Goal: Task Accomplishment & Management: Manage account settings

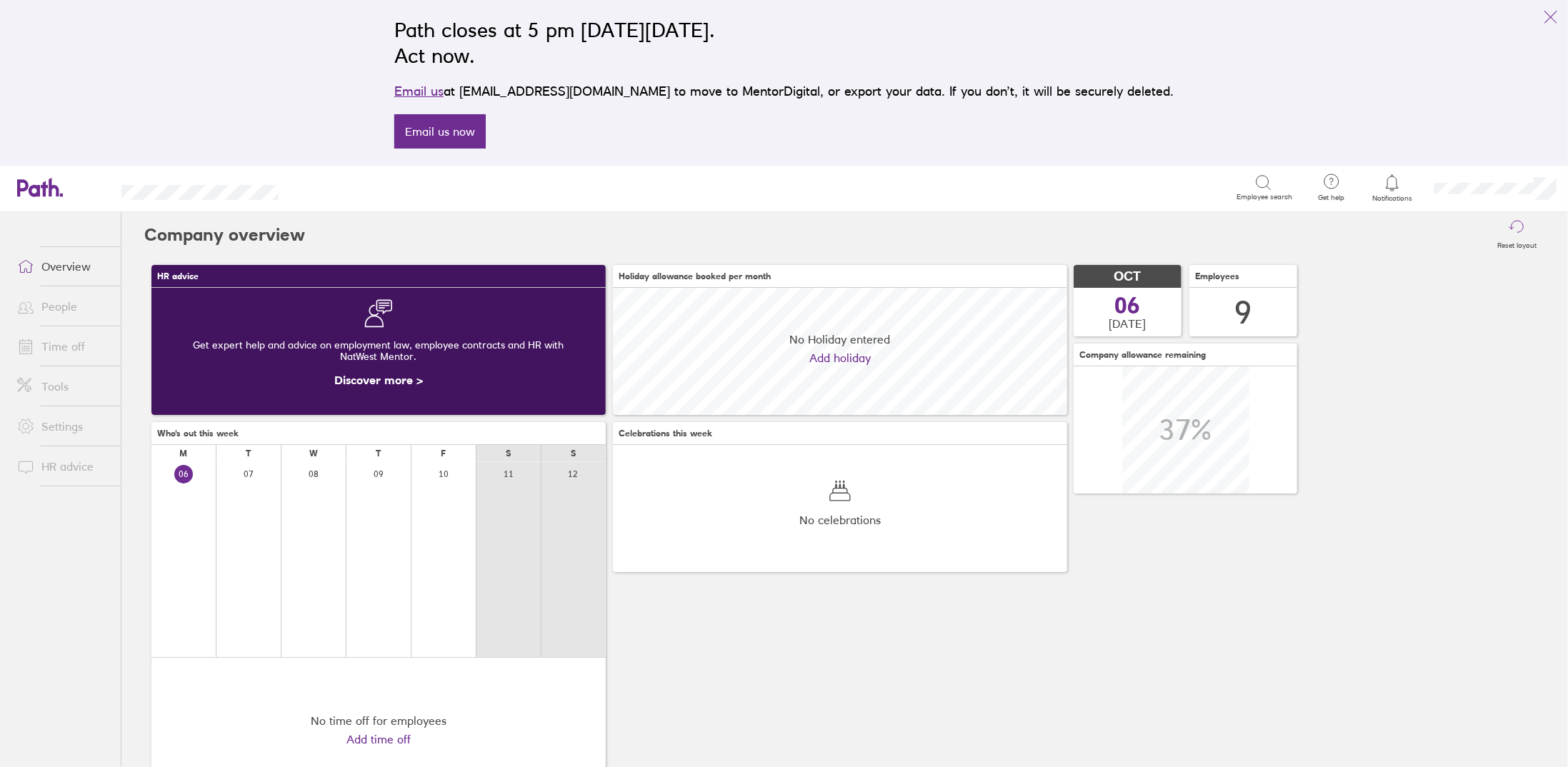
scroll to position [127, 454]
click at [73, 340] on link "Time off" at bounding box center [63, 346] width 115 height 28
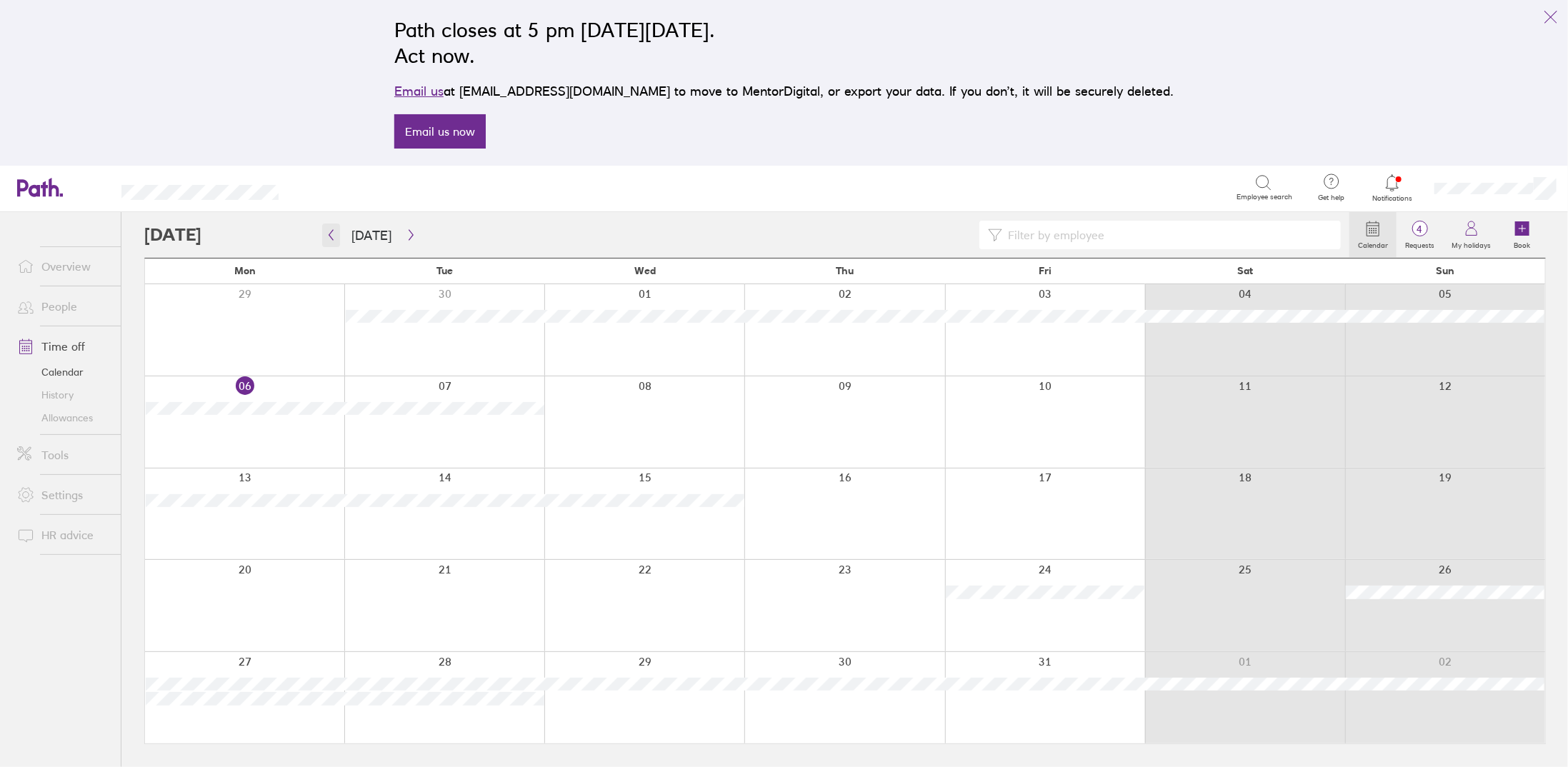
click at [334, 238] on icon "button" at bounding box center [331, 235] width 10 height 11
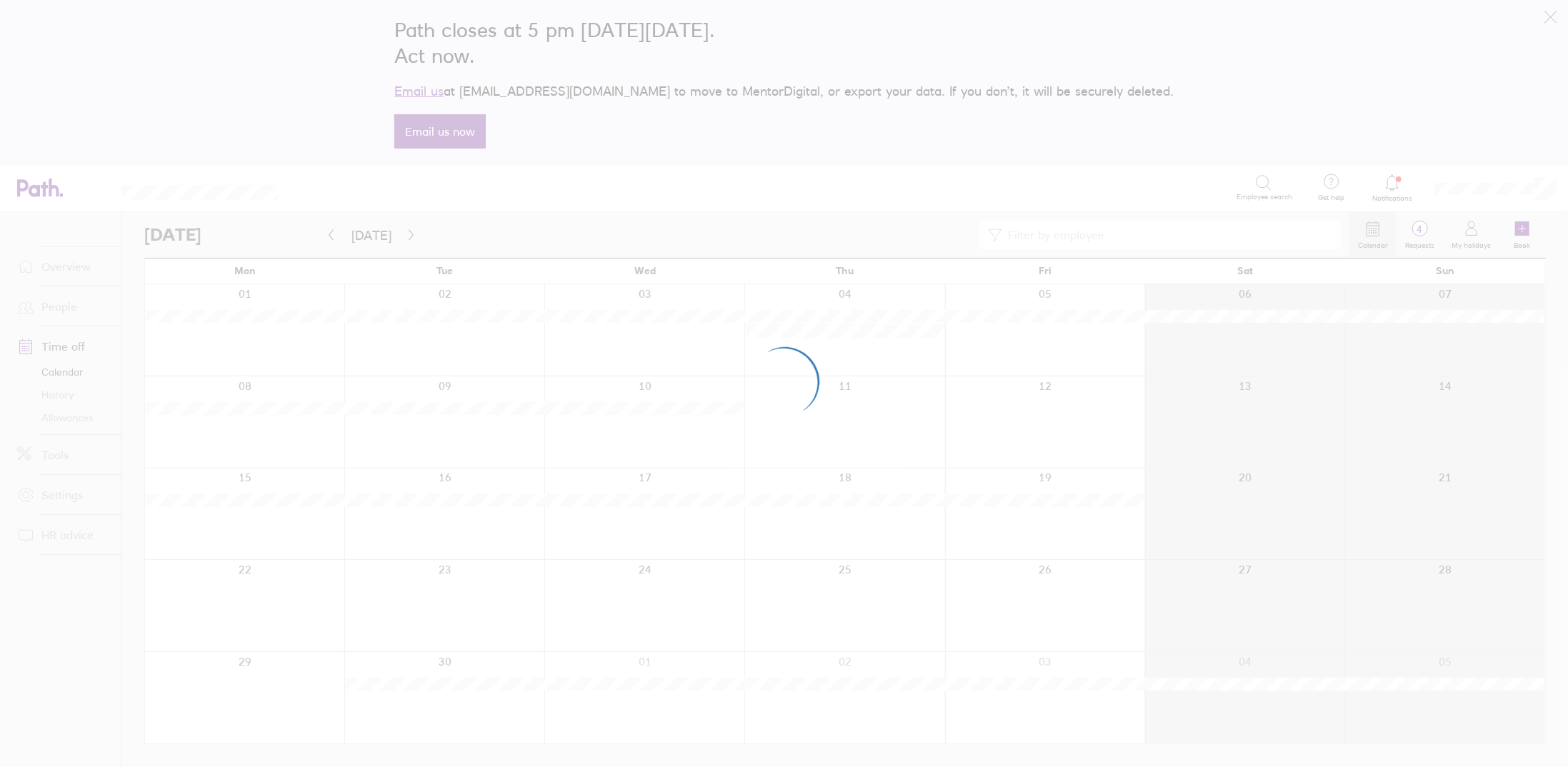
click at [334, 229] on div at bounding box center [784, 384] width 1568 height 767
click at [334, 228] on div at bounding box center [784, 384] width 1568 height 767
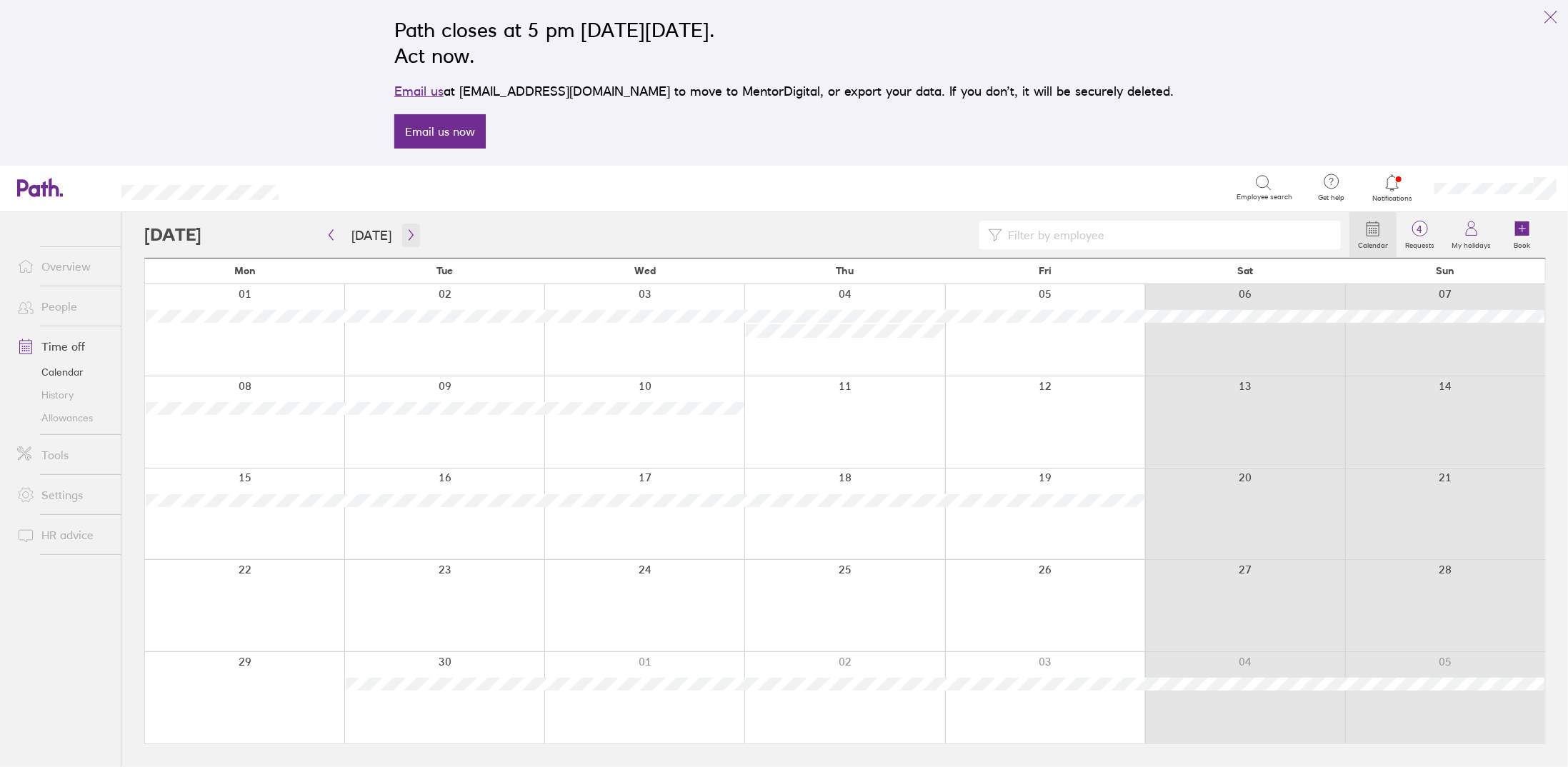
click at [404, 241] on button "button" at bounding box center [411, 235] width 18 height 24
click at [1377, 236] on icon at bounding box center [1373, 228] width 17 height 17
click at [1377, 237] on link "Calendar" at bounding box center [1372, 235] width 47 height 45
click at [253, 231] on div at bounding box center [747, 235] width 1205 height 28
click at [329, 239] on icon "button" at bounding box center [331, 235] width 10 height 11
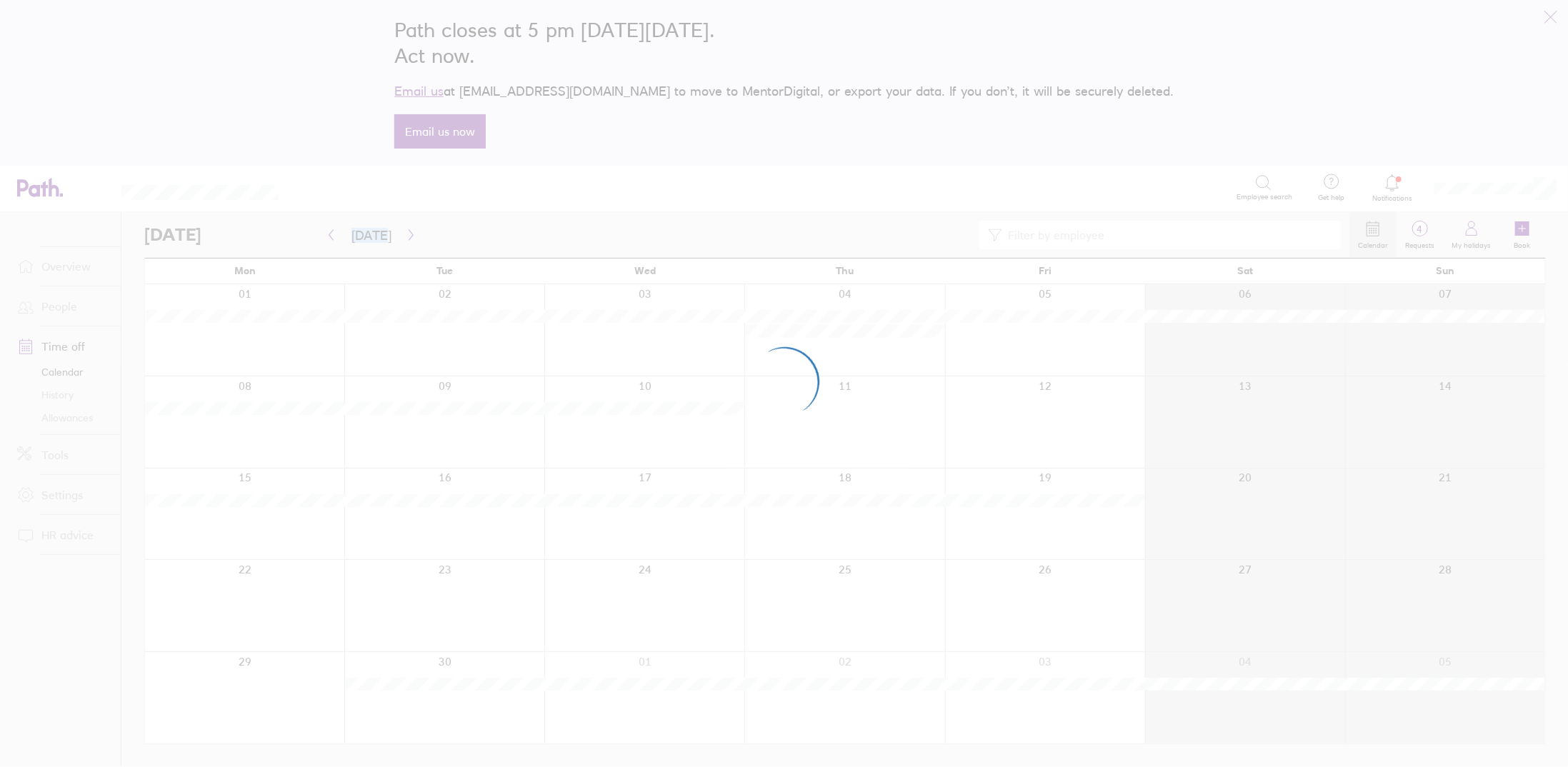
click at [329, 239] on div at bounding box center [784, 384] width 1568 height 767
click at [329, 240] on div at bounding box center [784, 384] width 1568 height 767
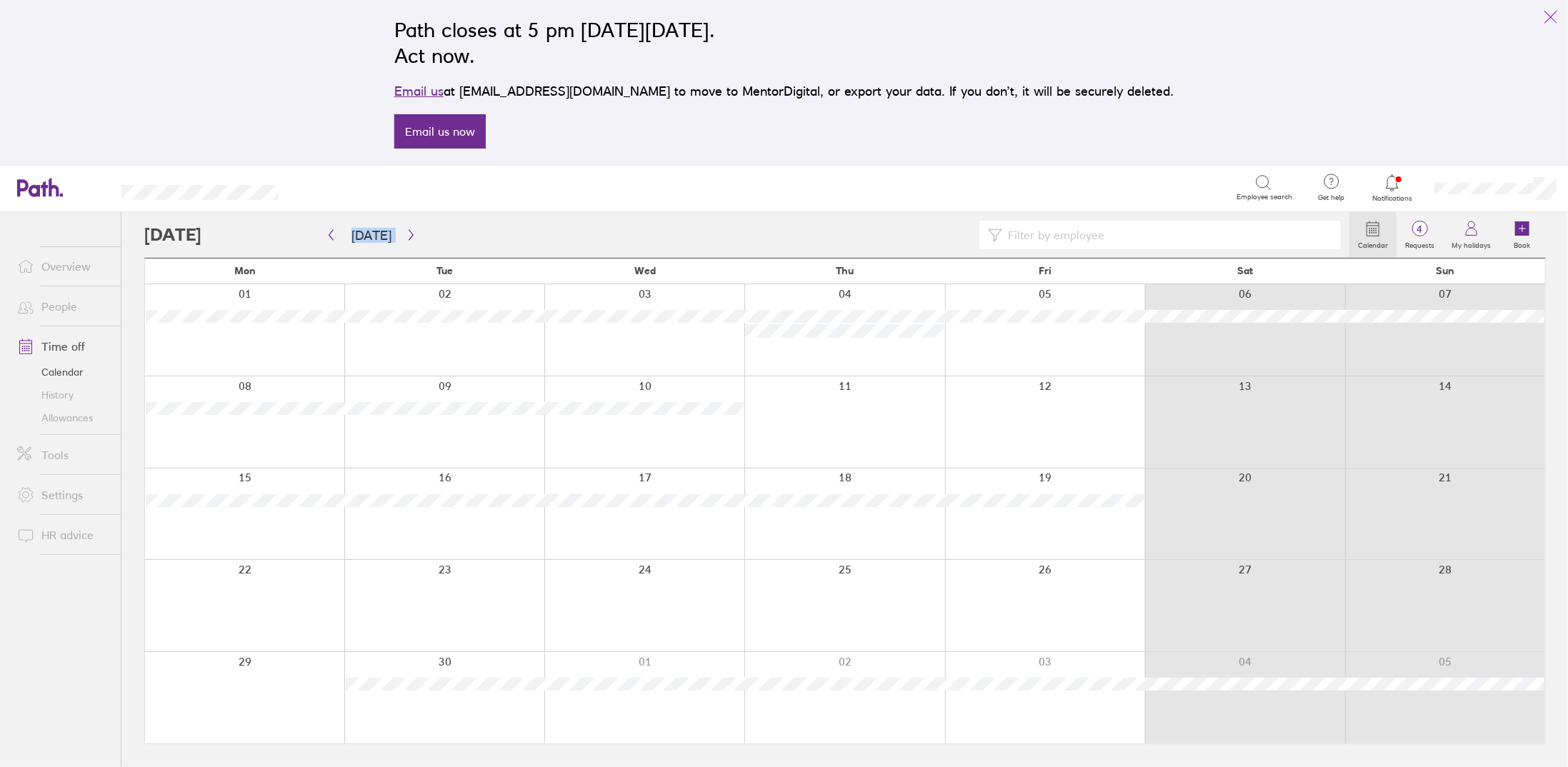
click at [1549, 13] on icon "link" at bounding box center [1550, 17] width 17 height 17
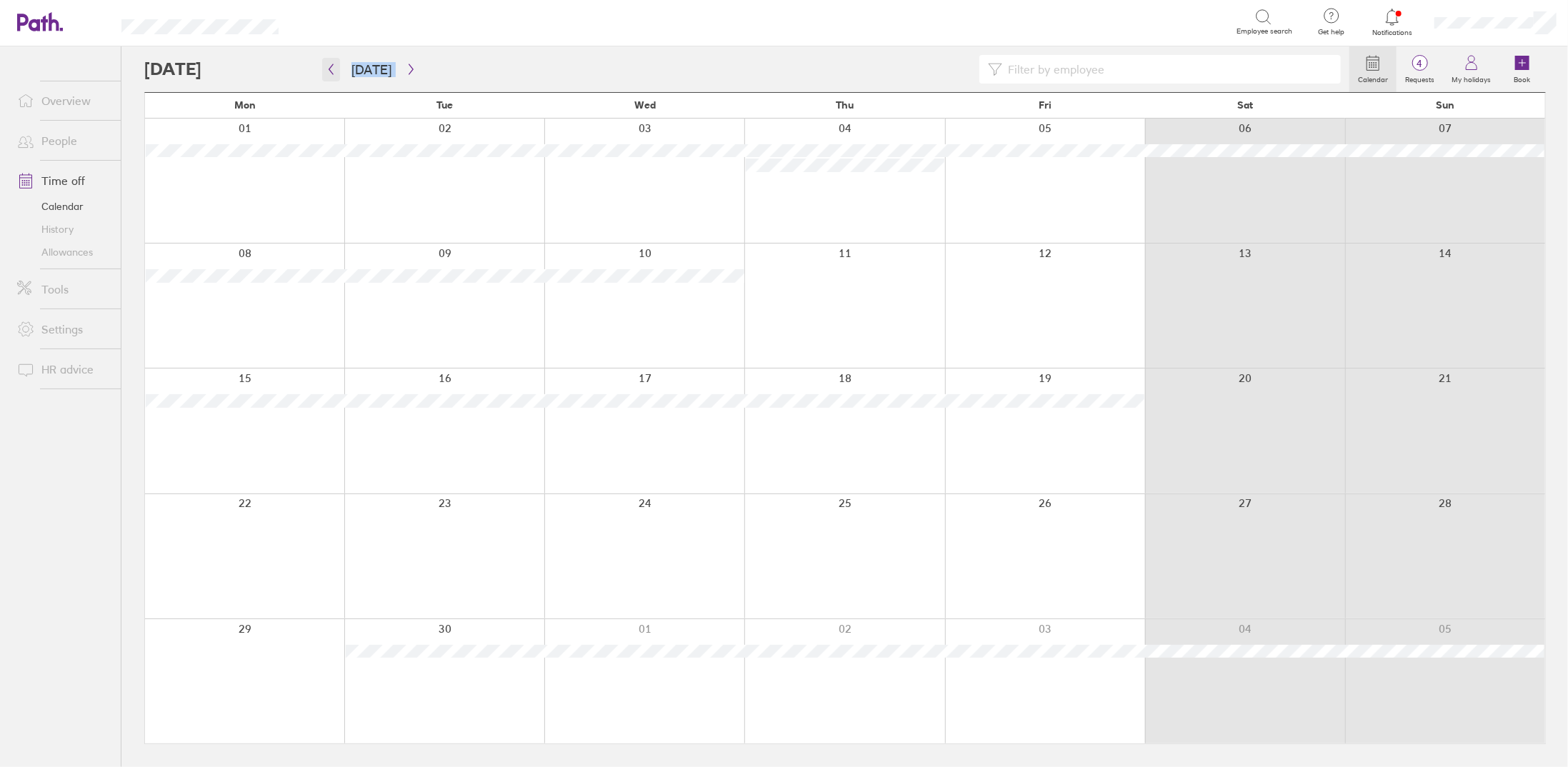
click at [322, 69] on button "button" at bounding box center [331, 70] width 18 height 24
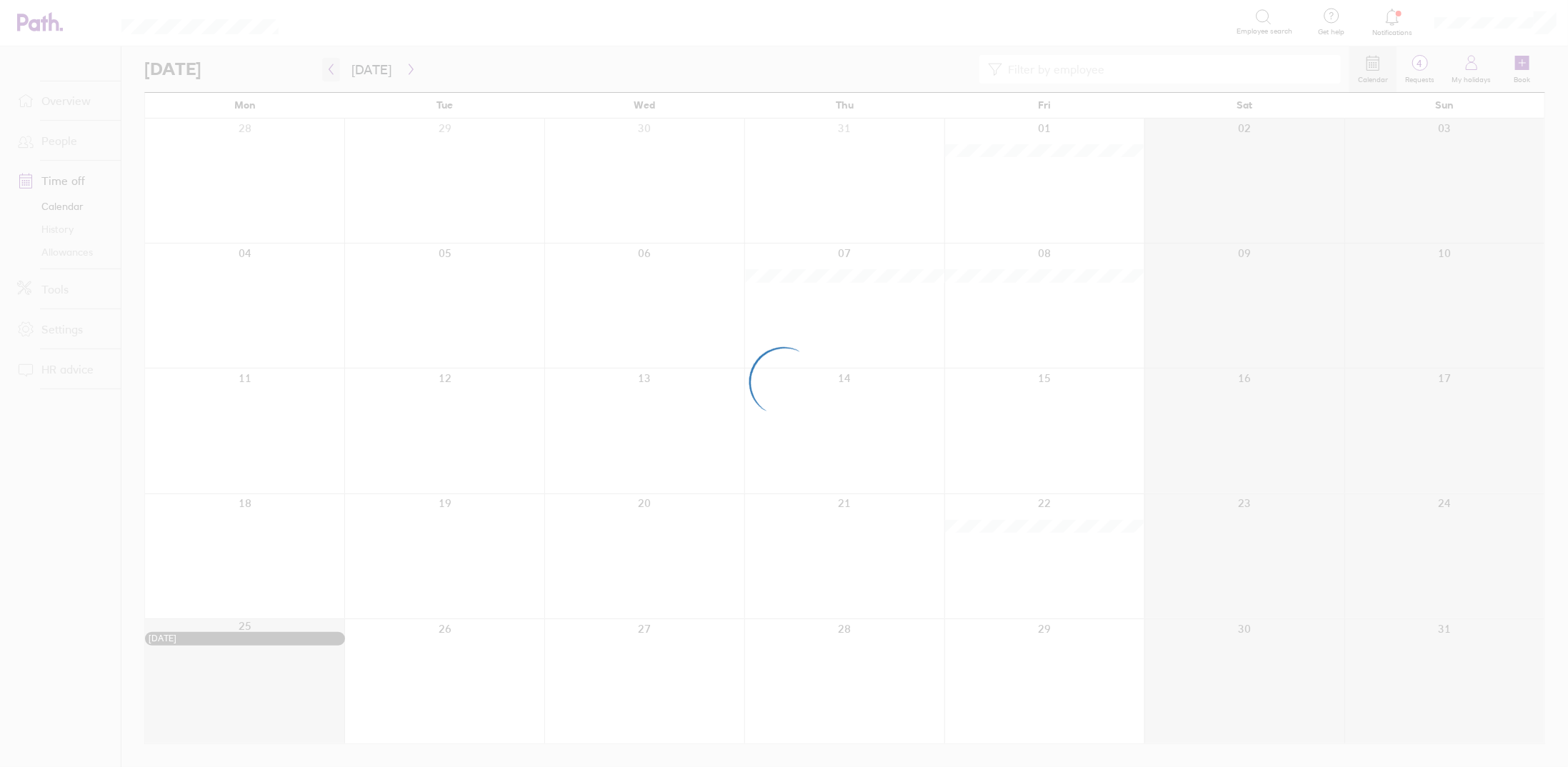
click at [326, 69] on div at bounding box center [784, 384] width 1568 height 767
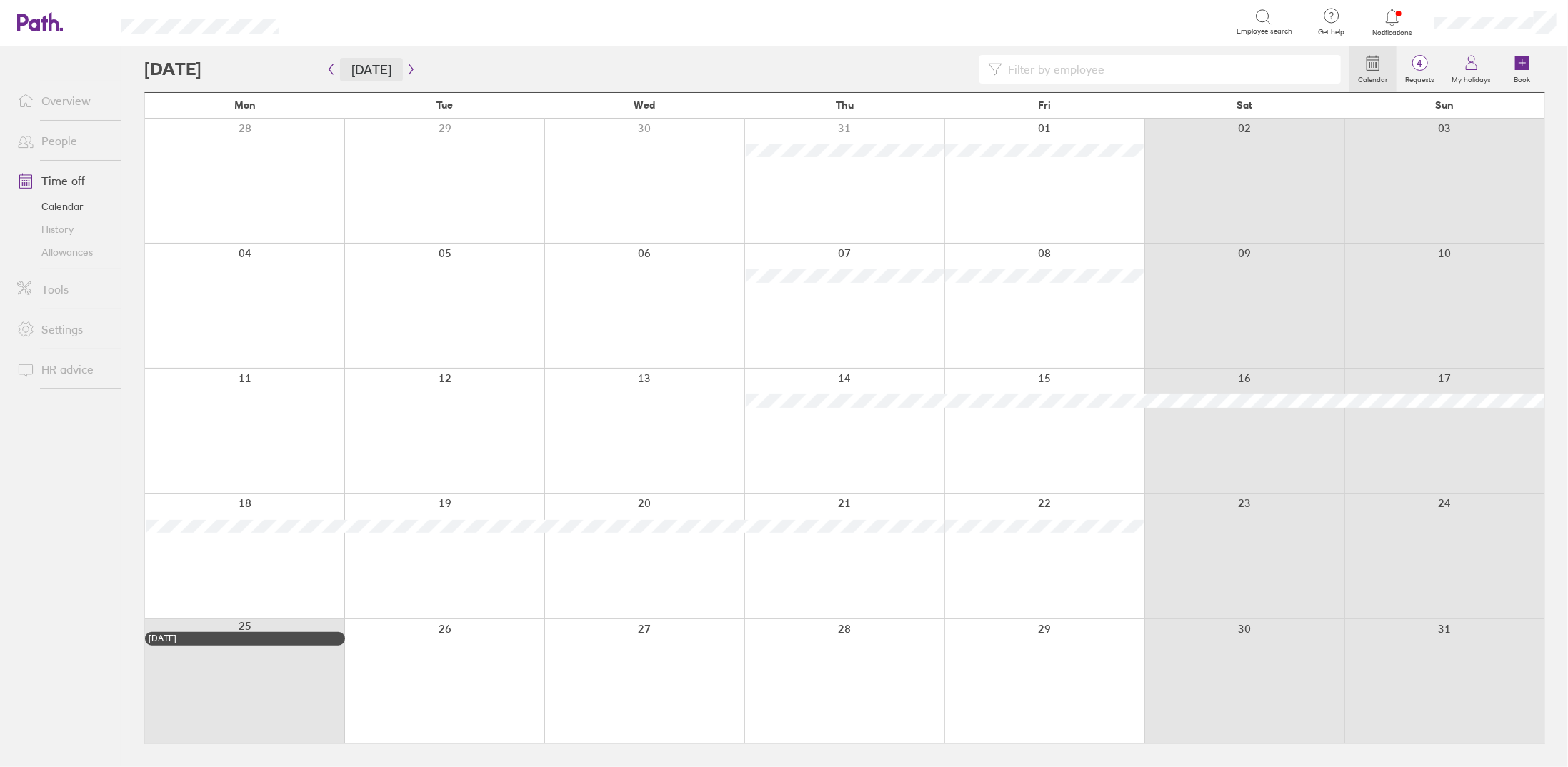
click at [343, 66] on button "[DATE]" at bounding box center [371, 70] width 63 height 24
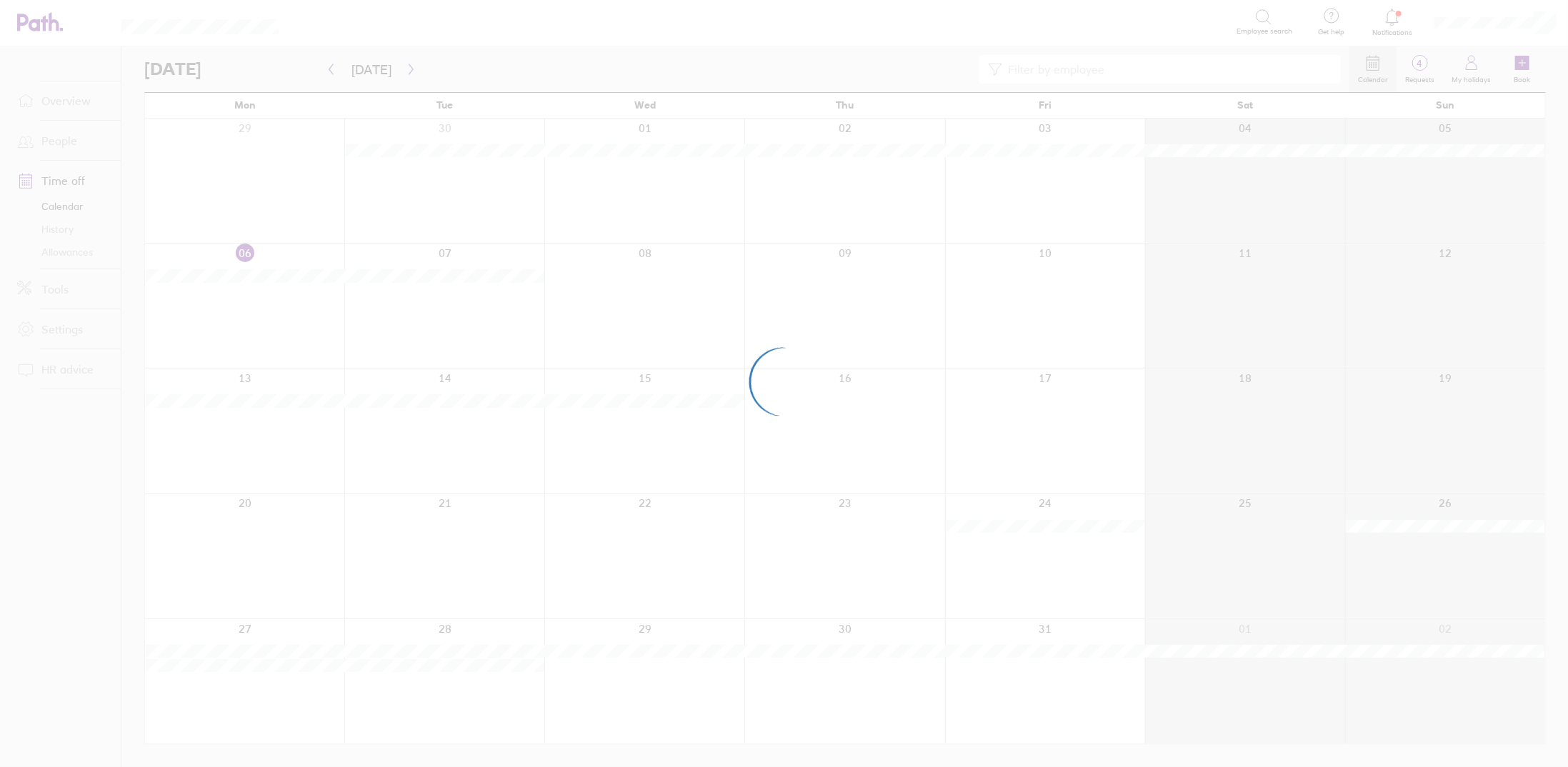
click at [334, 66] on div at bounding box center [784, 384] width 1568 height 767
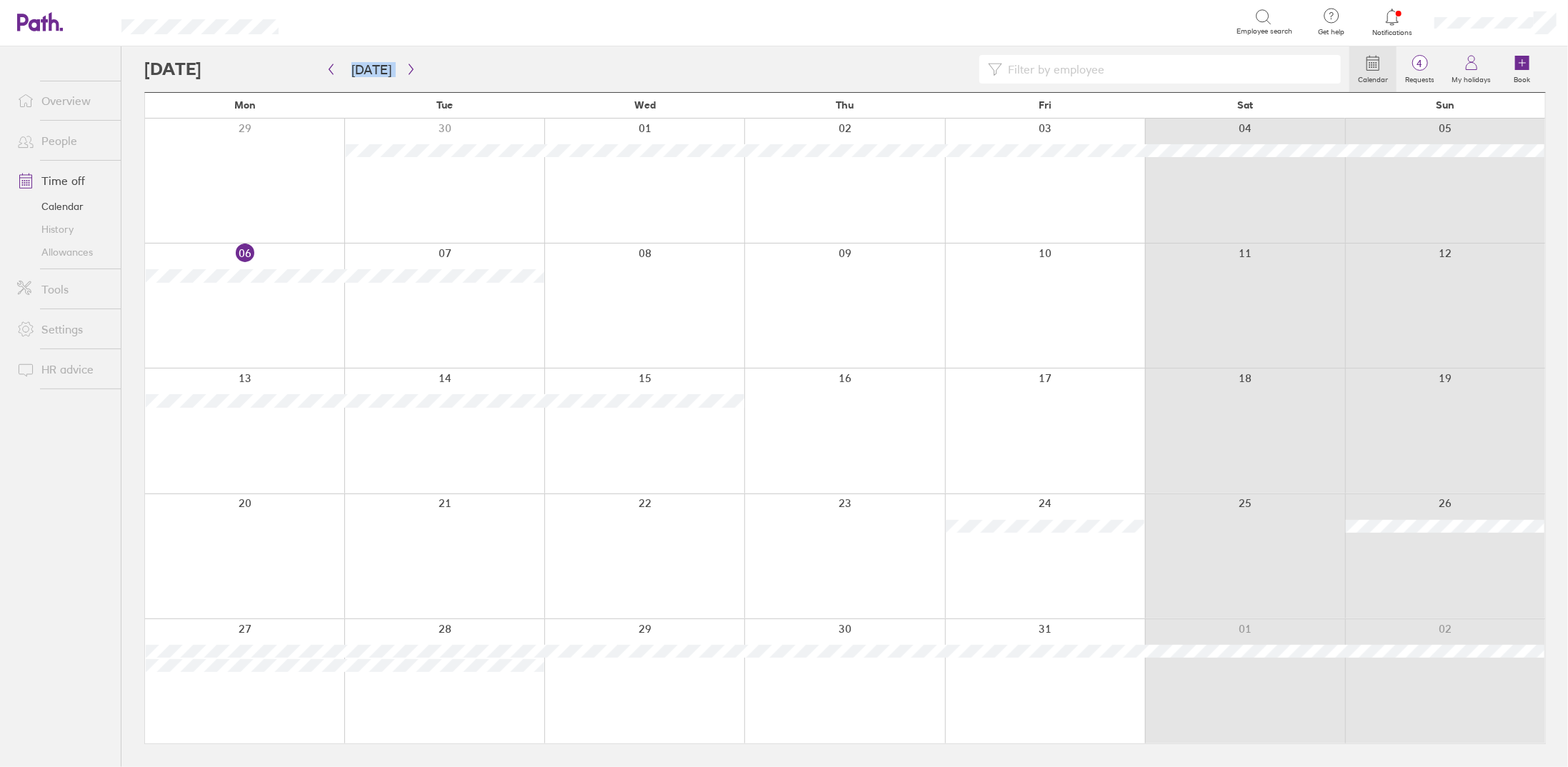
click at [59, 231] on link "History" at bounding box center [63, 229] width 115 height 23
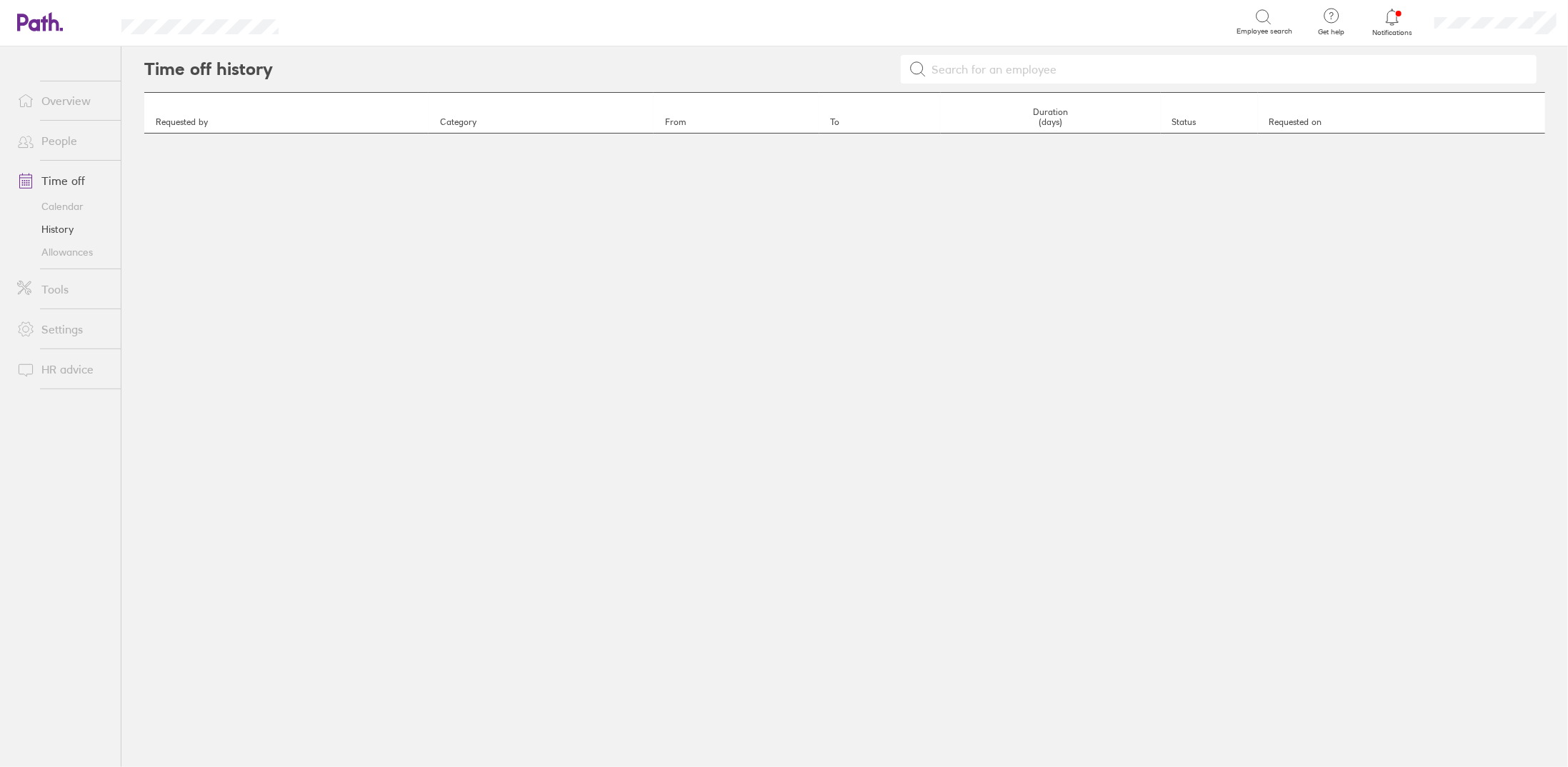
click at [386, 246] on div "Time off history Requested by Category From To Duration (days) Status Requested…" at bounding box center [845, 407] width 1447 height 721
click at [282, 130] on th "Requested by" at bounding box center [287, 113] width 285 height 41
click at [1035, 116] on th "Duration (days)" at bounding box center [1050, 113] width 219 height 41
click at [1061, 82] on div at bounding box center [909, 69] width 1272 height 45
click at [1038, 69] on input at bounding box center [1228, 69] width 602 height 27
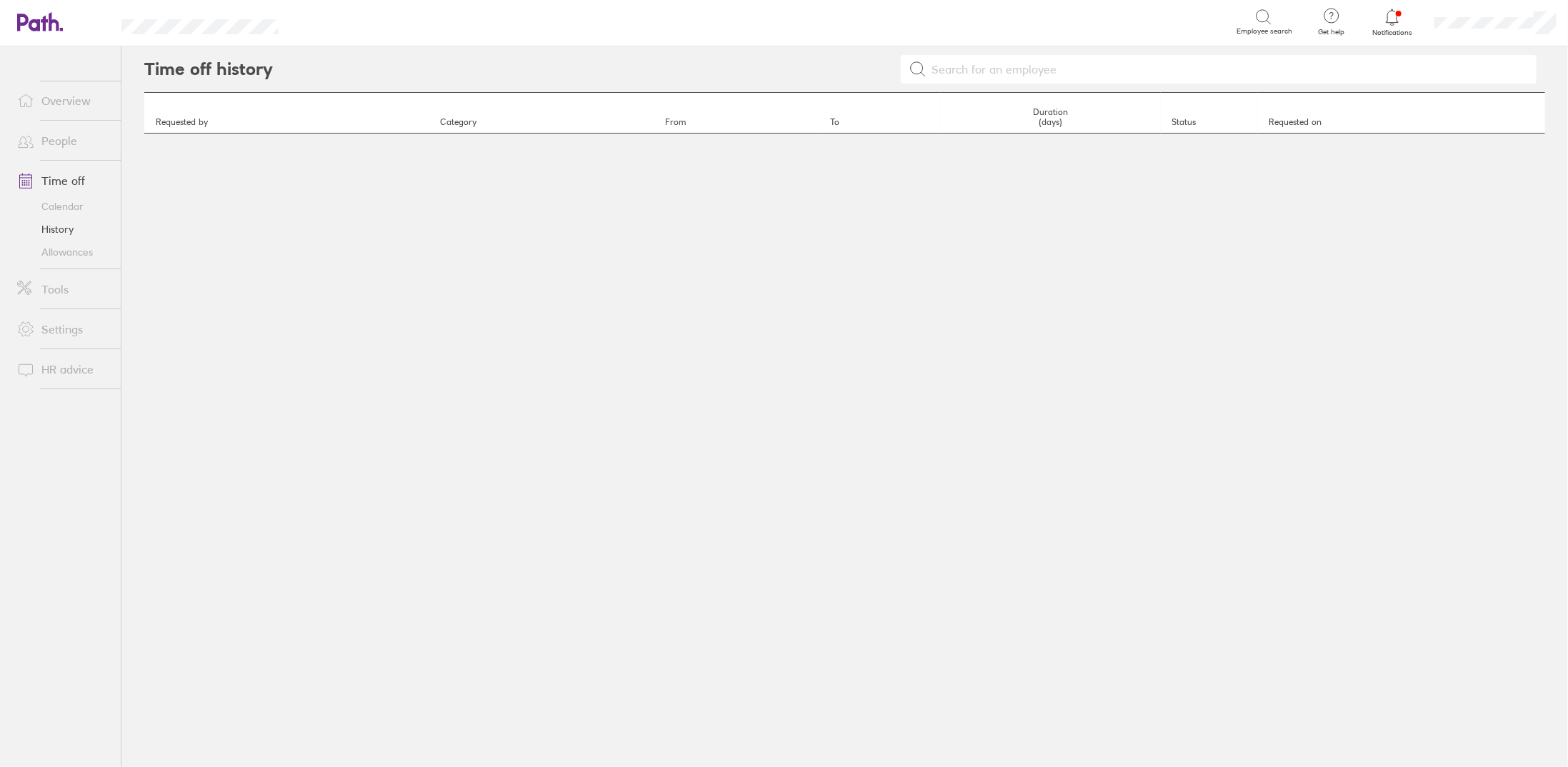
drag, startPoint x: 986, startPoint y: 69, endPoint x: 895, endPoint y: 67, distance: 91.0
click at [980, 69] on input at bounding box center [1228, 69] width 602 height 27
click at [959, 65] on input at bounding box center [1228, 69] width 602 height 27
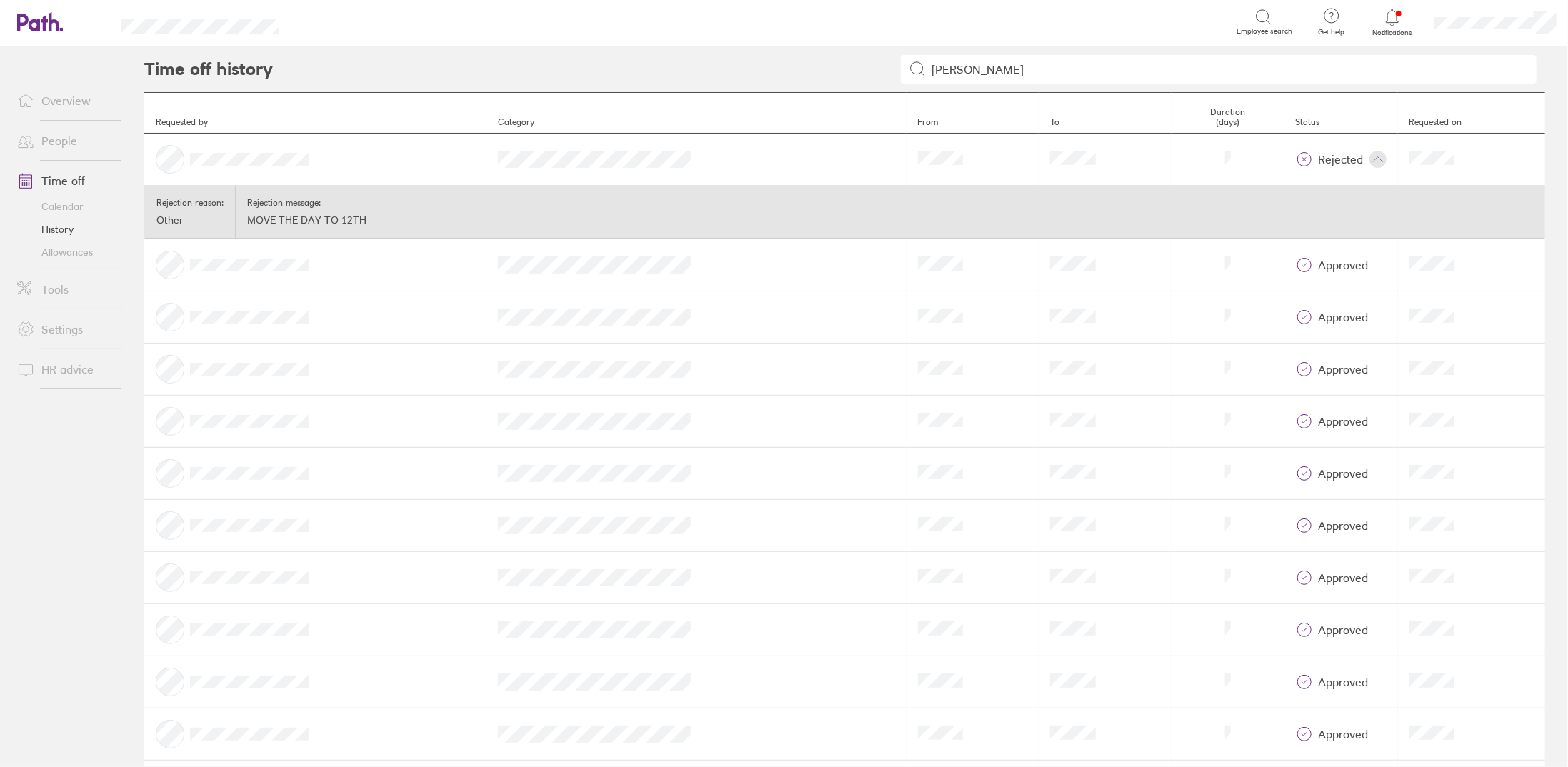
type input "[PERSON_NAME]"
click at [1302, 158] on icon at bounding box center [1304, 159] width 4 height 4
click at [1372, 155] on icon at bounding box center [1377, 159] width 11 height 11
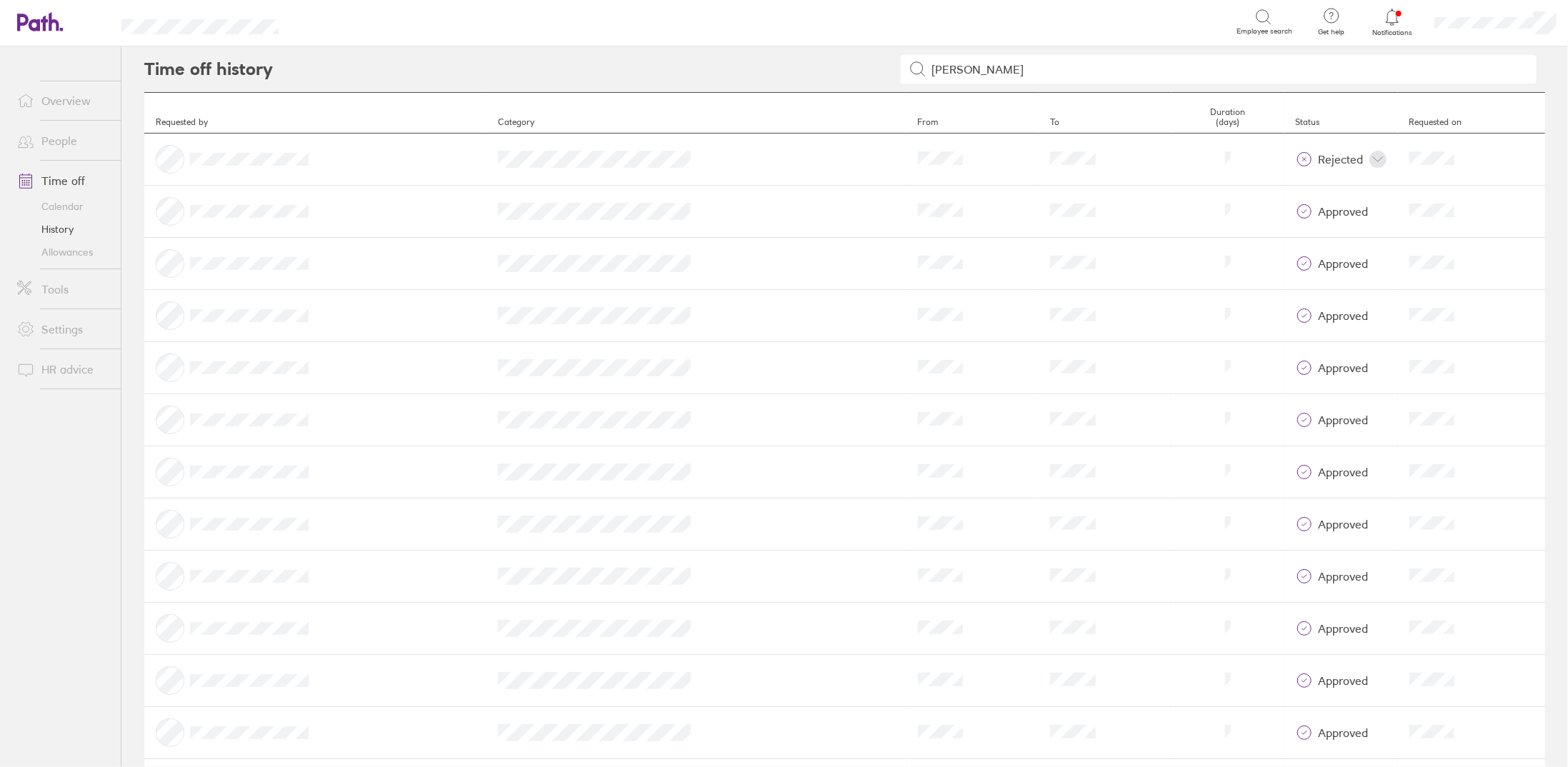
click at [1372, 162] on icon at bounding box center [1377, 159] width 11 height 11
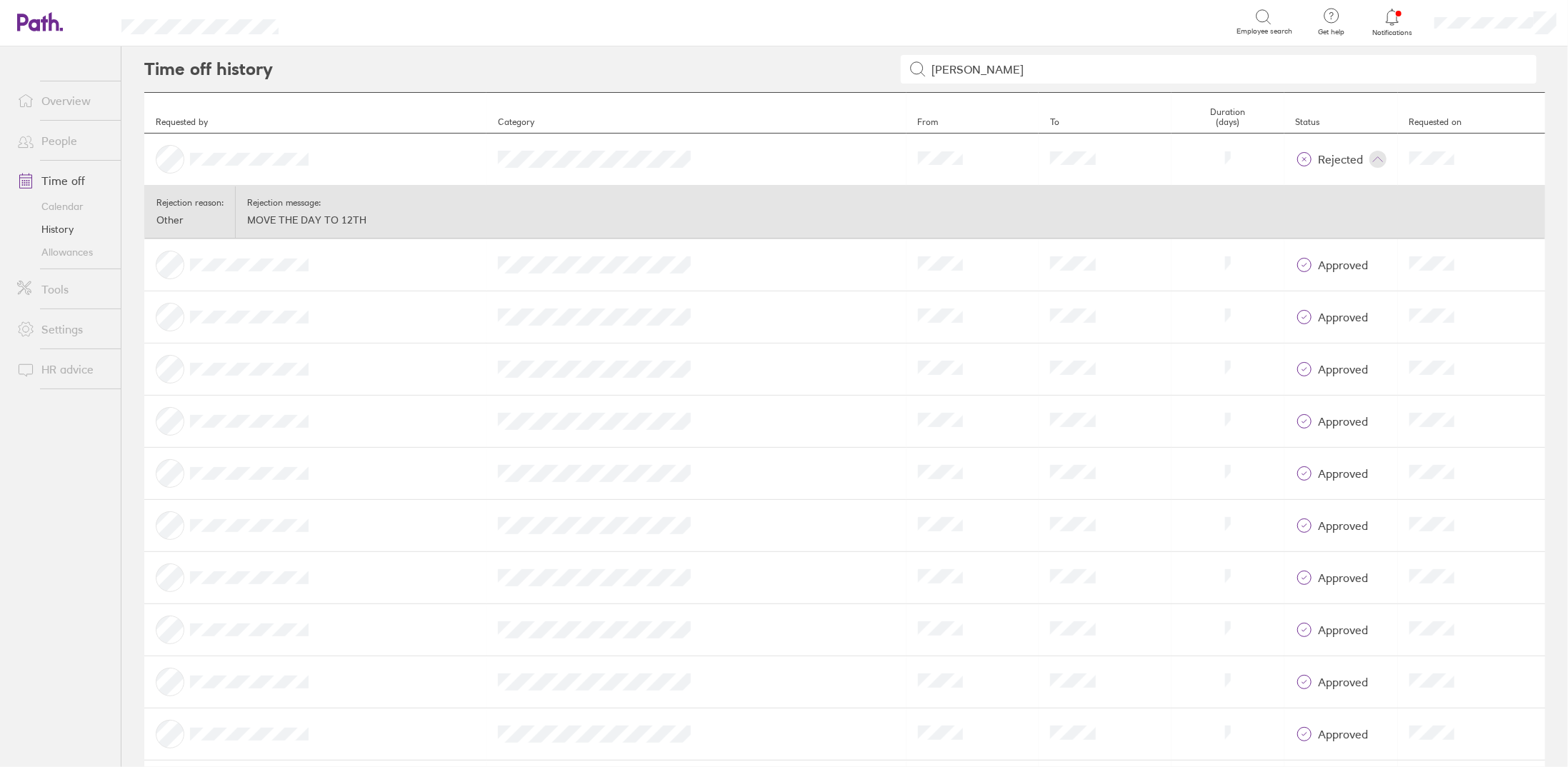
click at [1372, 162] on icon at bounding box center [1377, 159] width 11 height 11
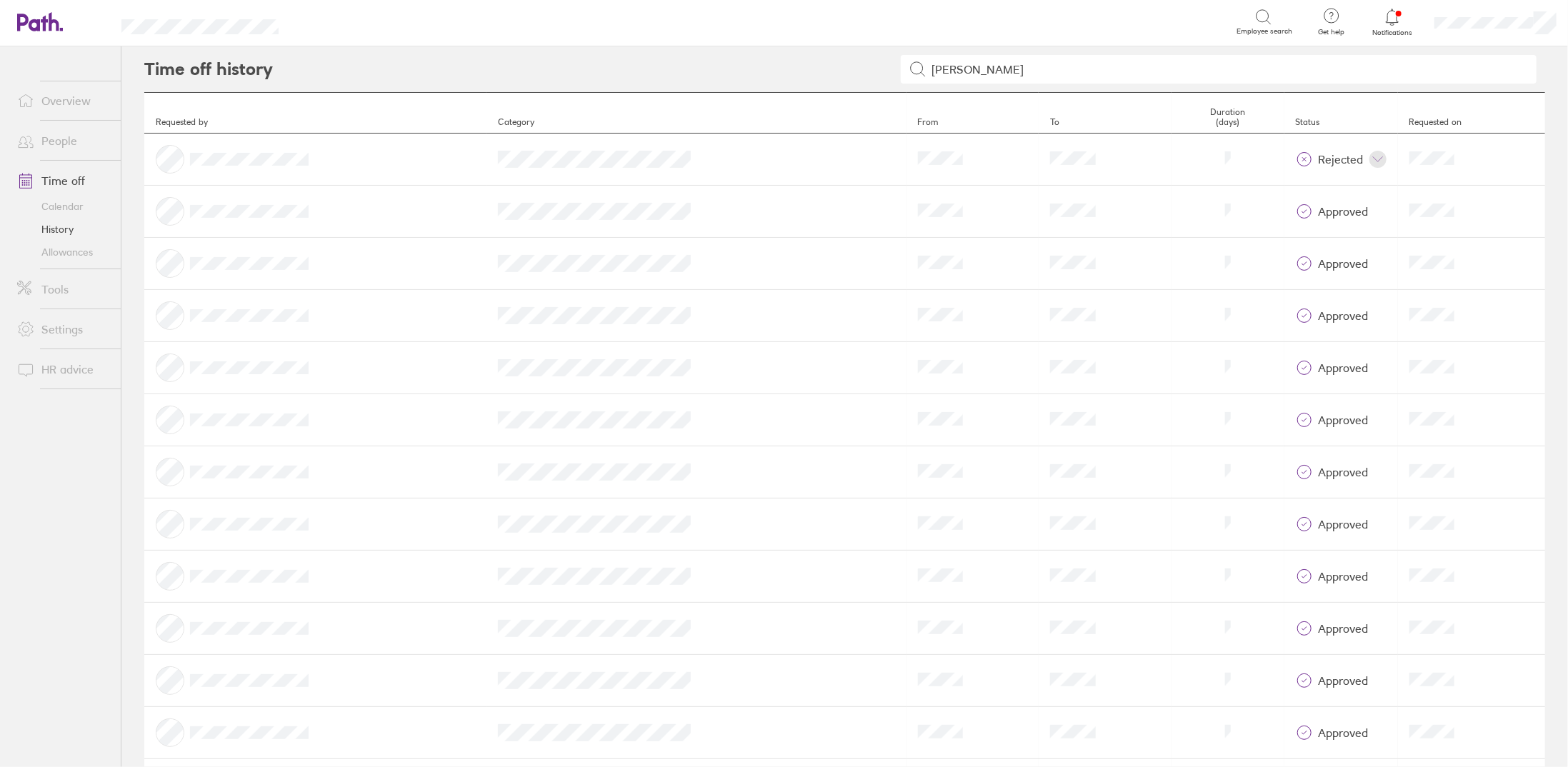
click at [78, 211] on link "Calendar" at bounding box center [63, 206] width 115 height 23
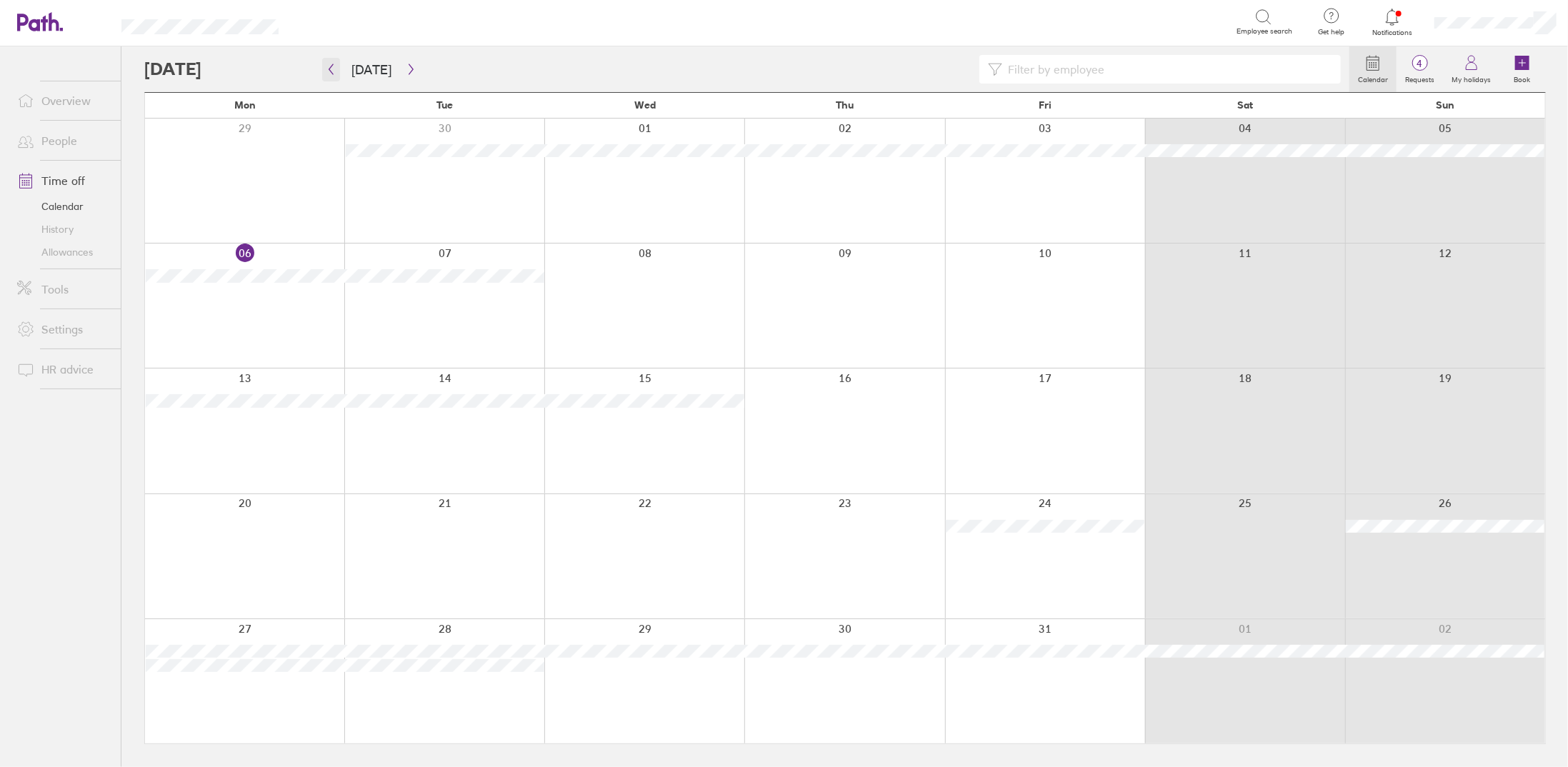
click at [336, 77] on button "button" at bounding box center [331, 70] width 18 height 24
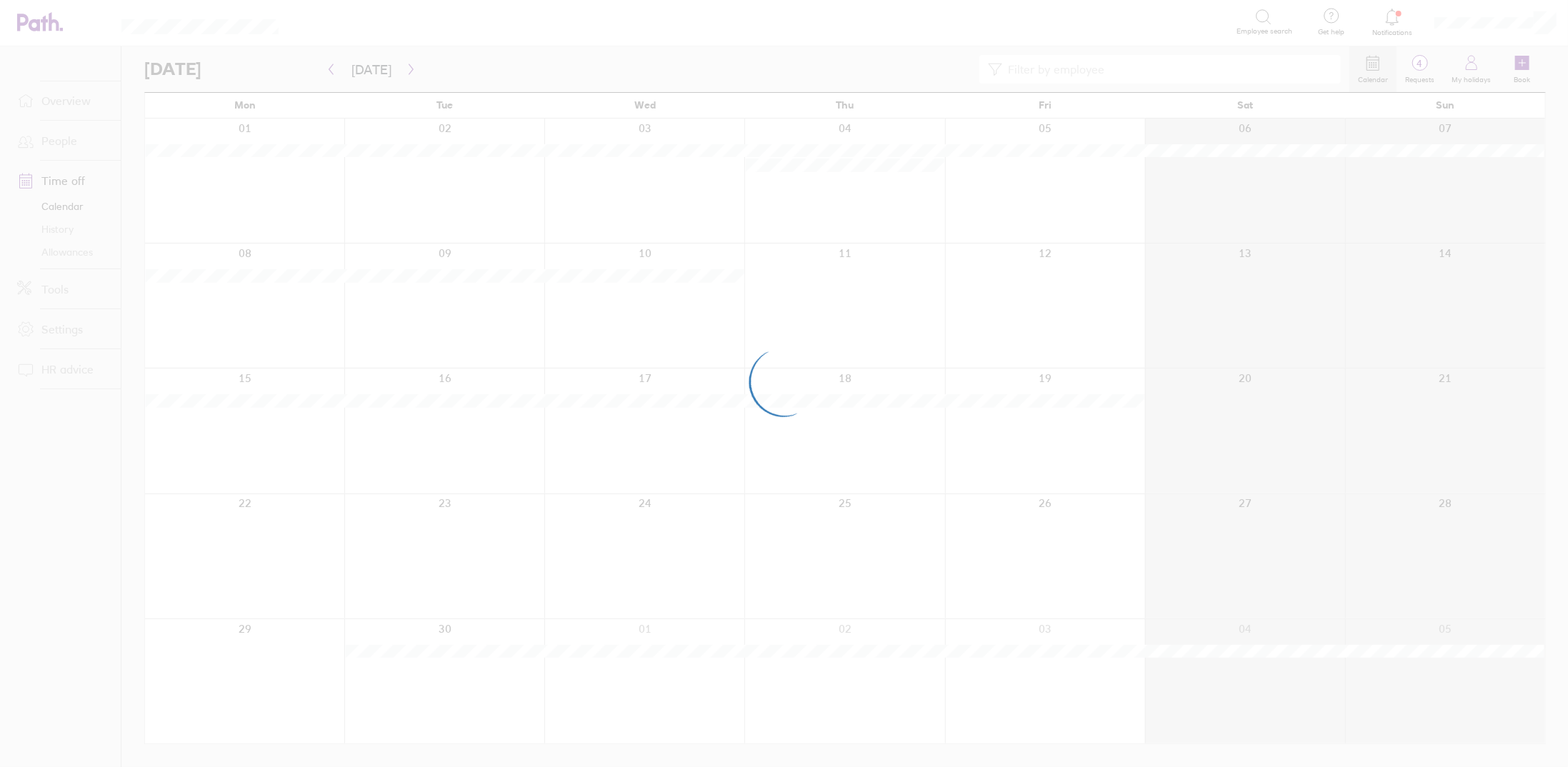
click at [326, 69] on div at bounding box center [784, 384] width 1568 height 767
click at [332, 72] on div at bounding box center [784, 384] width 1568 height 767
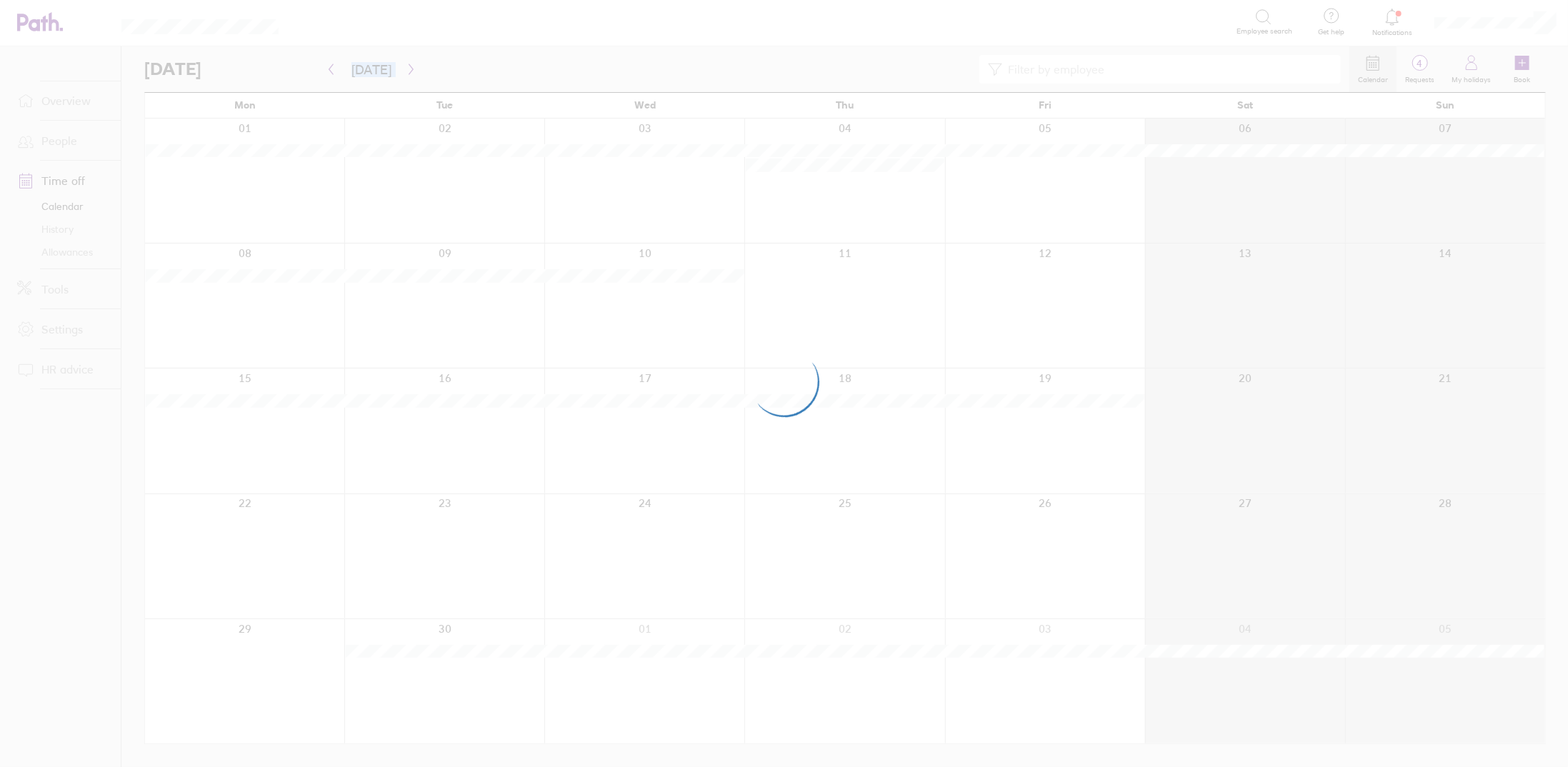
click at [332, 72] on div at bounding box center [784, 384] width 1568 height 767
click at [332, 77] on div at bounding box center [784, 384] width 1568 height 767
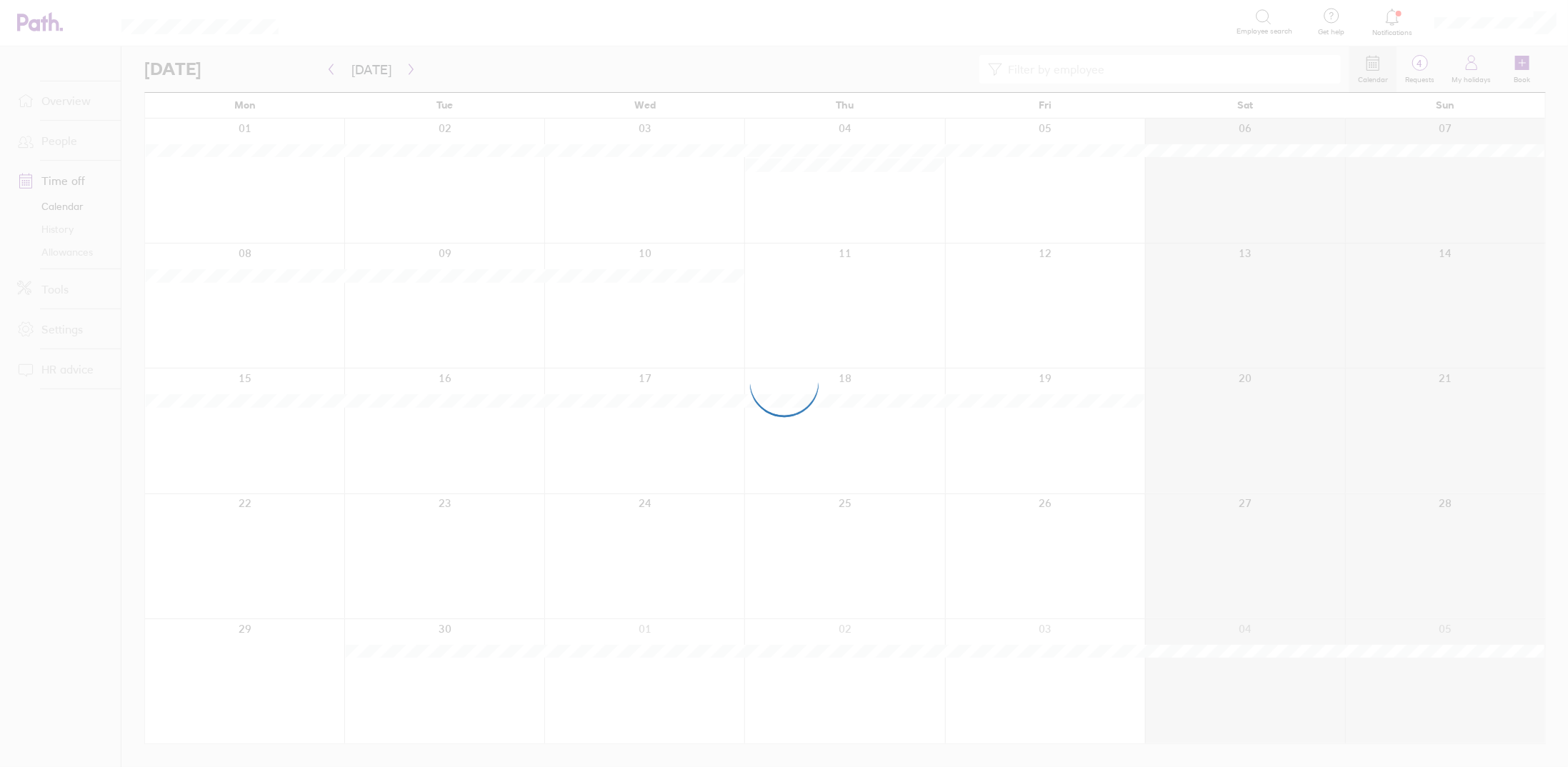
click at [332, 77] on div at bounding box center [784, 384] width 1568 height 767
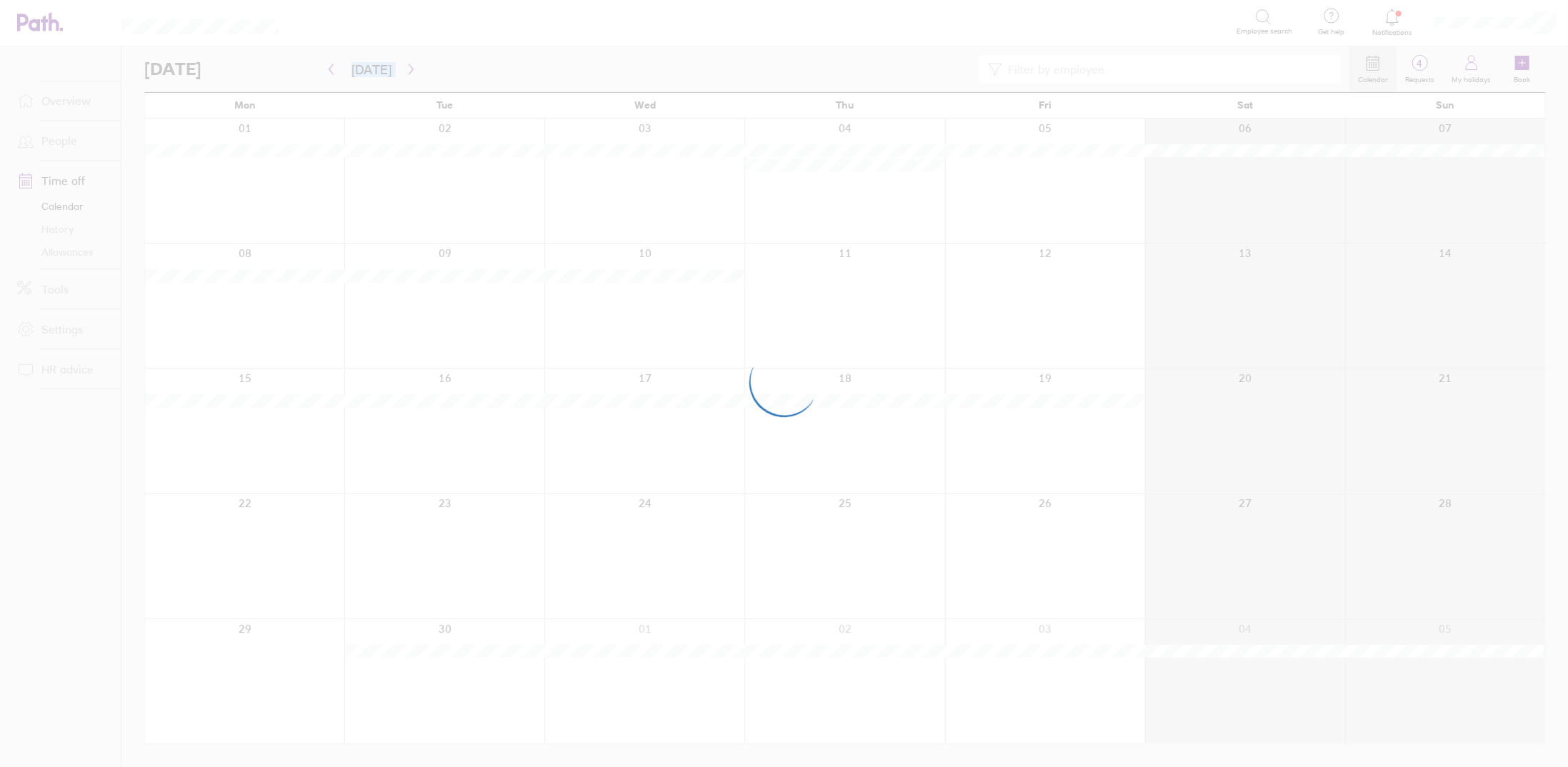
click at [332, 77] on div at bounding box center [784, 384] width 1568 height 767
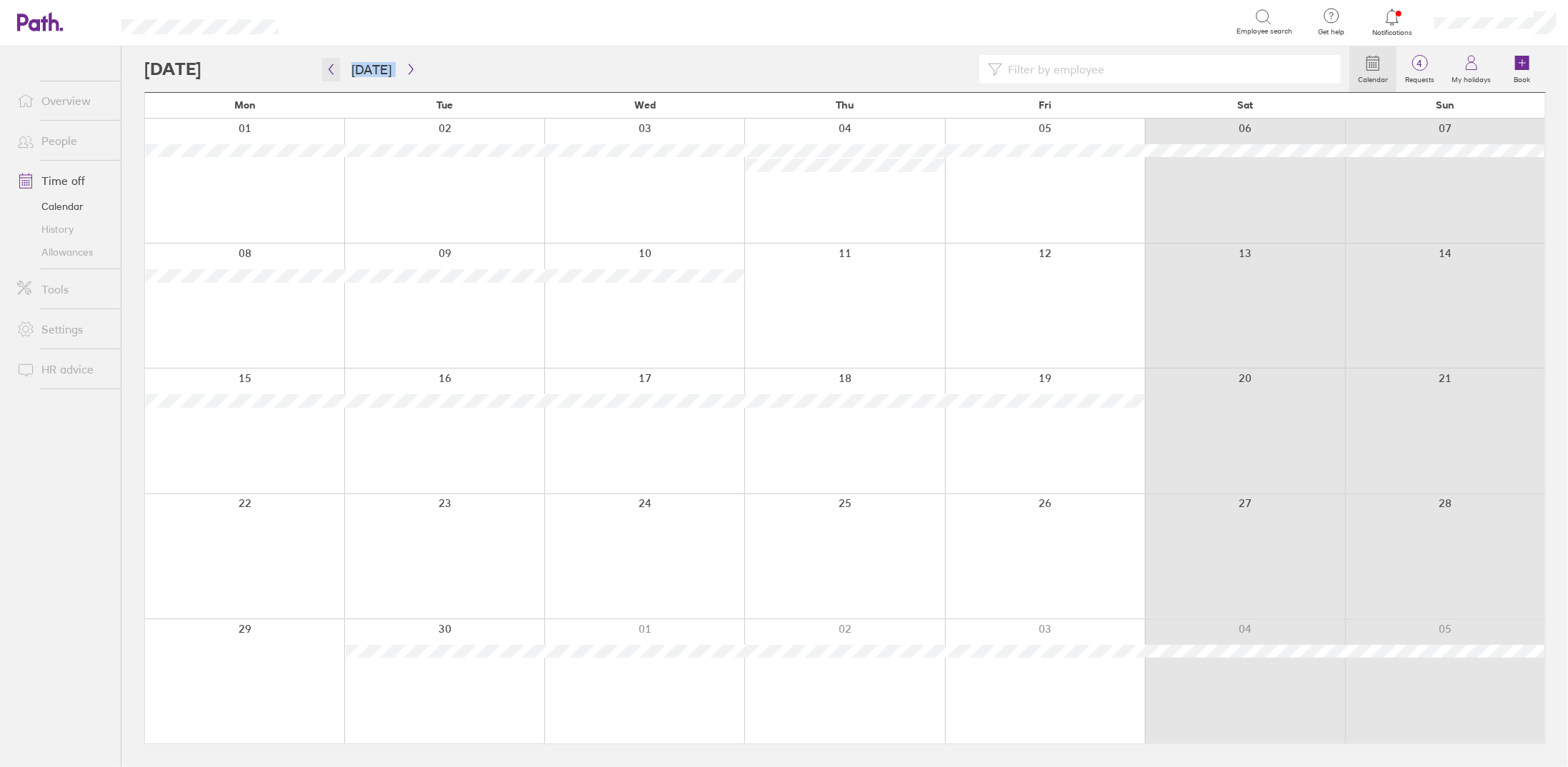
click at [332, 77] on button "button" at bounding box center [331, 70] width 18 height 24
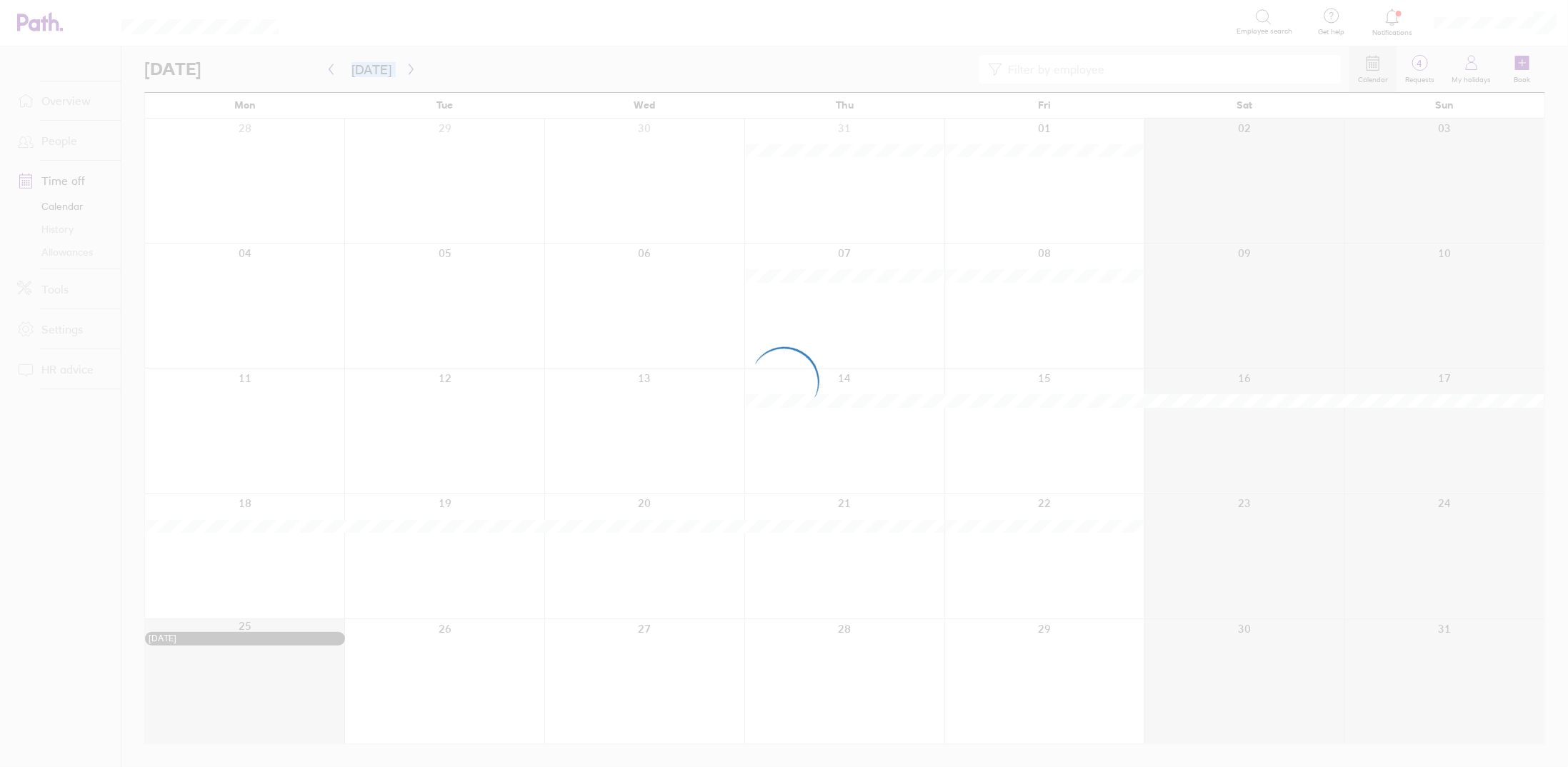
click at [332, 77] on div at bounding box center [784, 384] width 1568 height 767
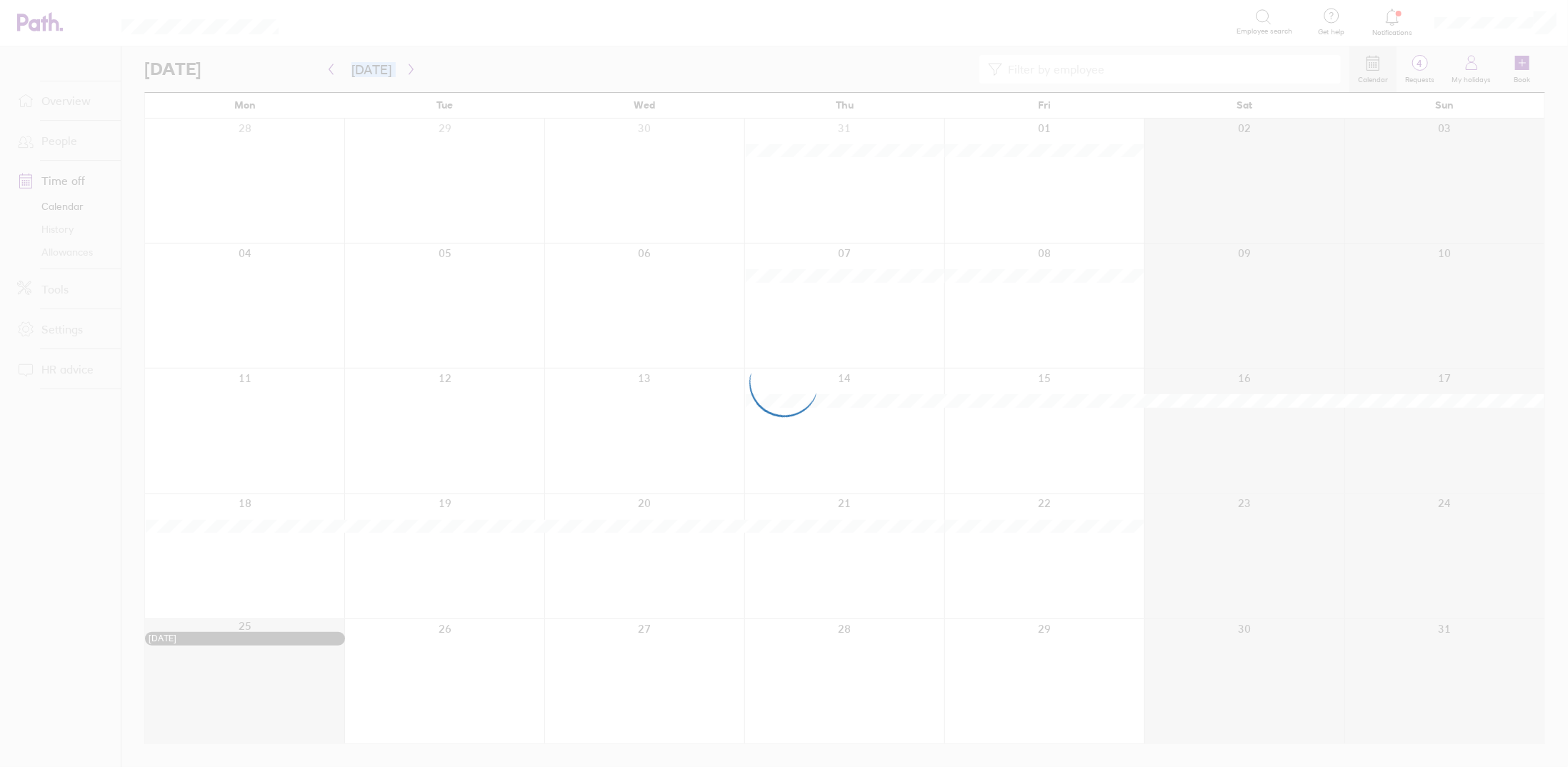
click at [332, 77] on div at bounding box center [784, 384] width 1568 height 767
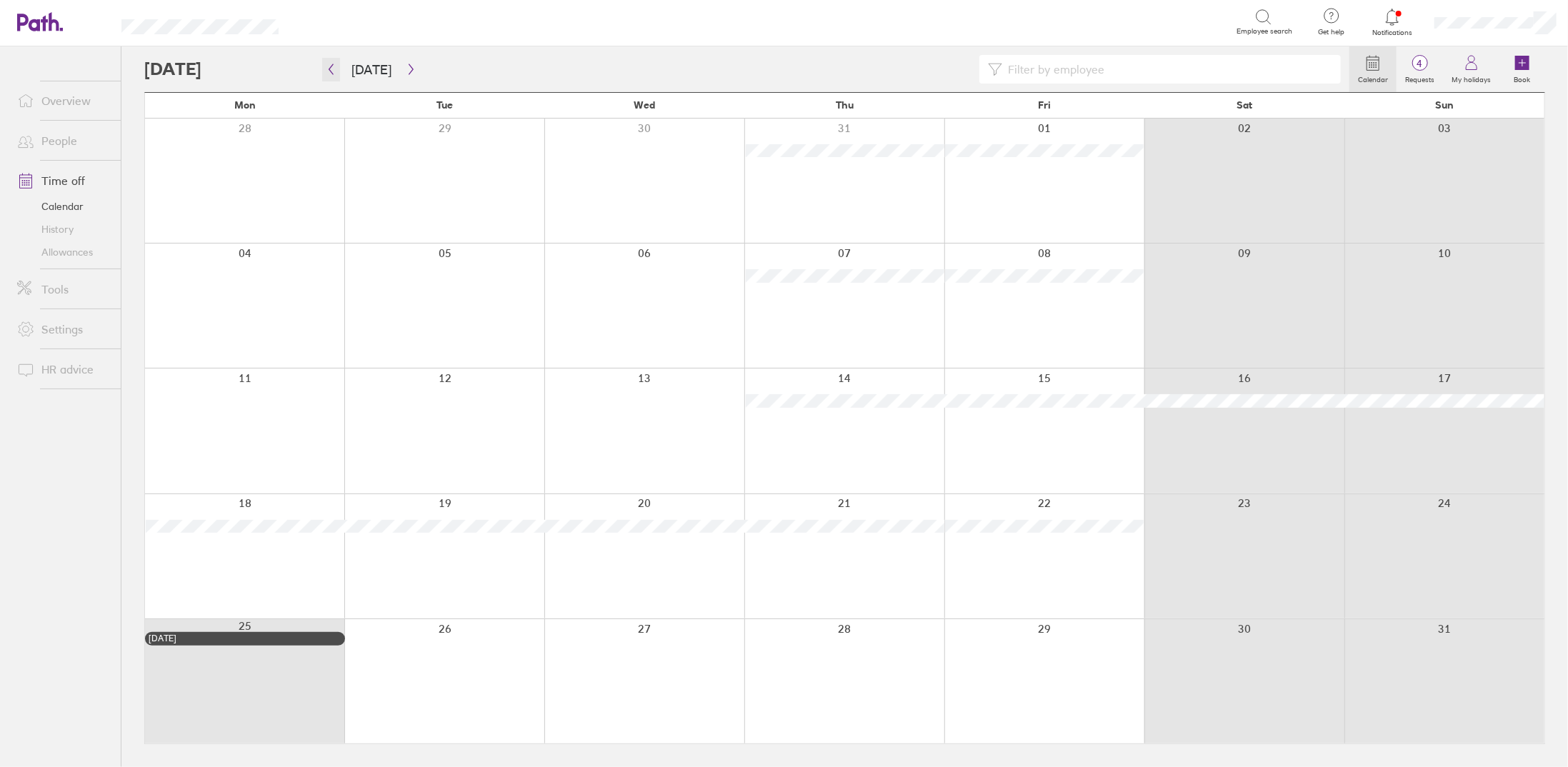
click at [332, 77] on button "button" at bounding box center [331, 70] width 18 height 24
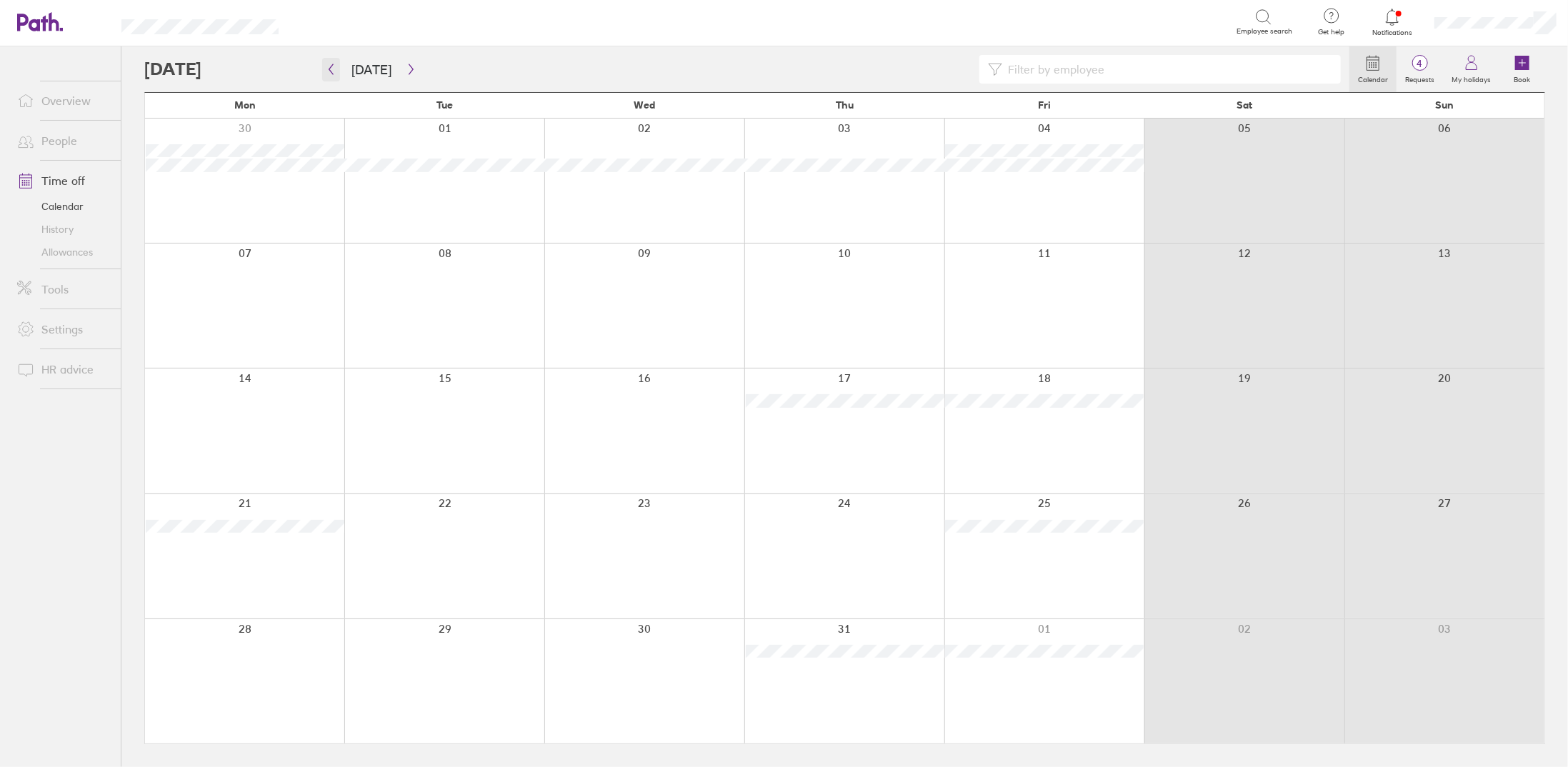
click at [330, 71] on icon "button" at bounding box center [331, 69] width 4 height 10
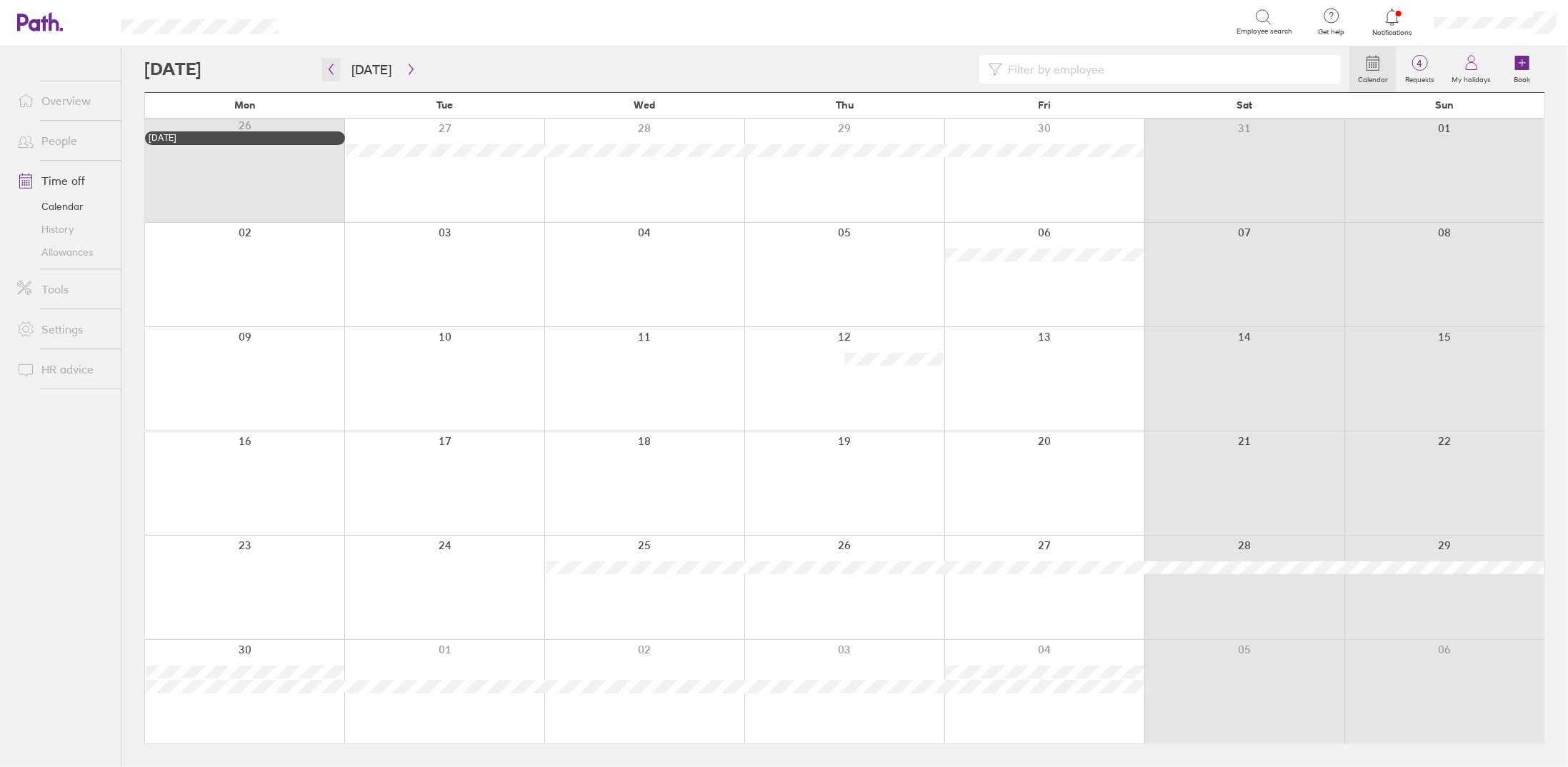
click at [327, 66] on icon "button" at bounding box center [331, 69] width 10 height 11
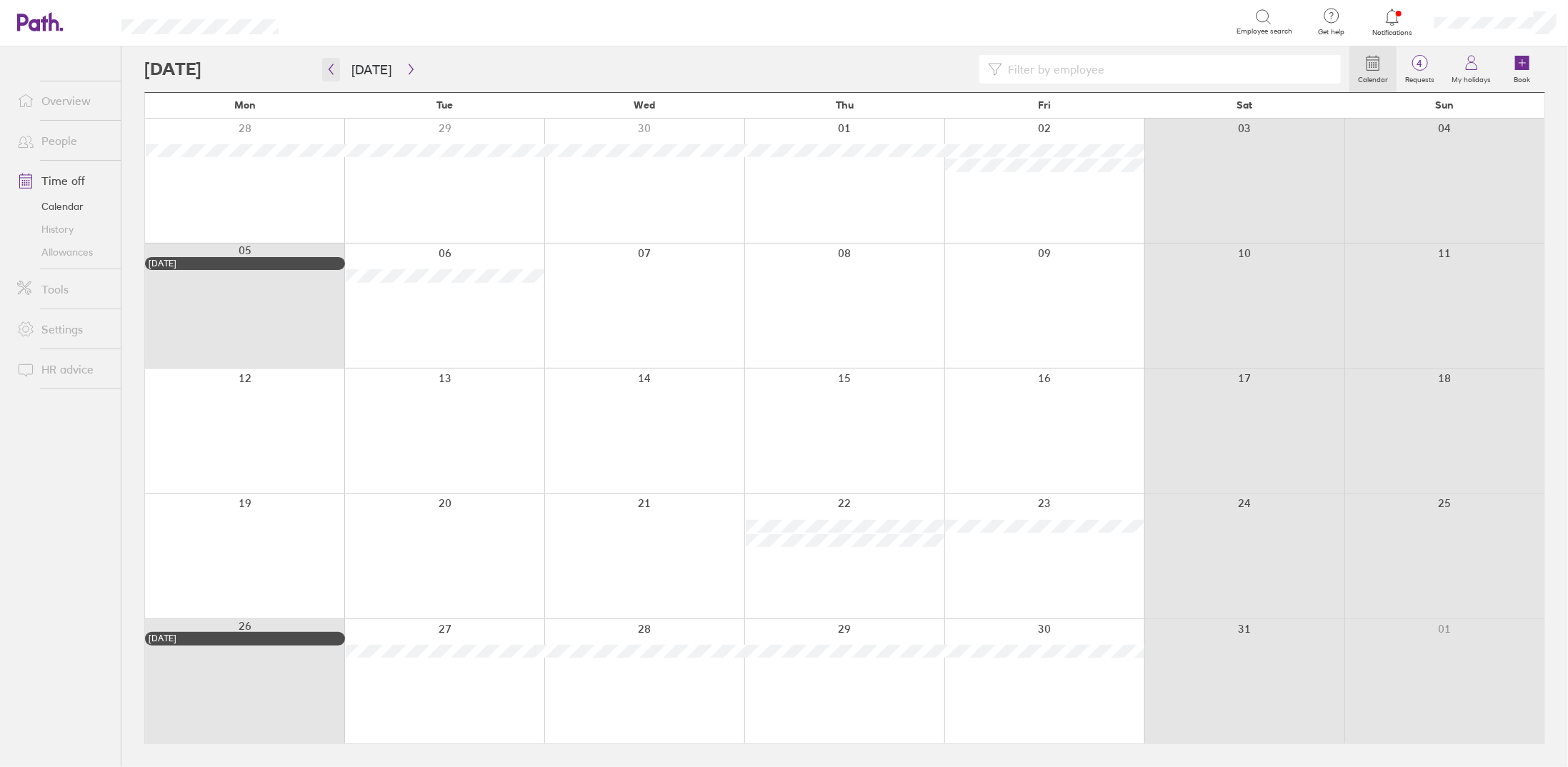
click at [332, 69] on icon "button" at bounding box center [331, 69] width 10 height 11
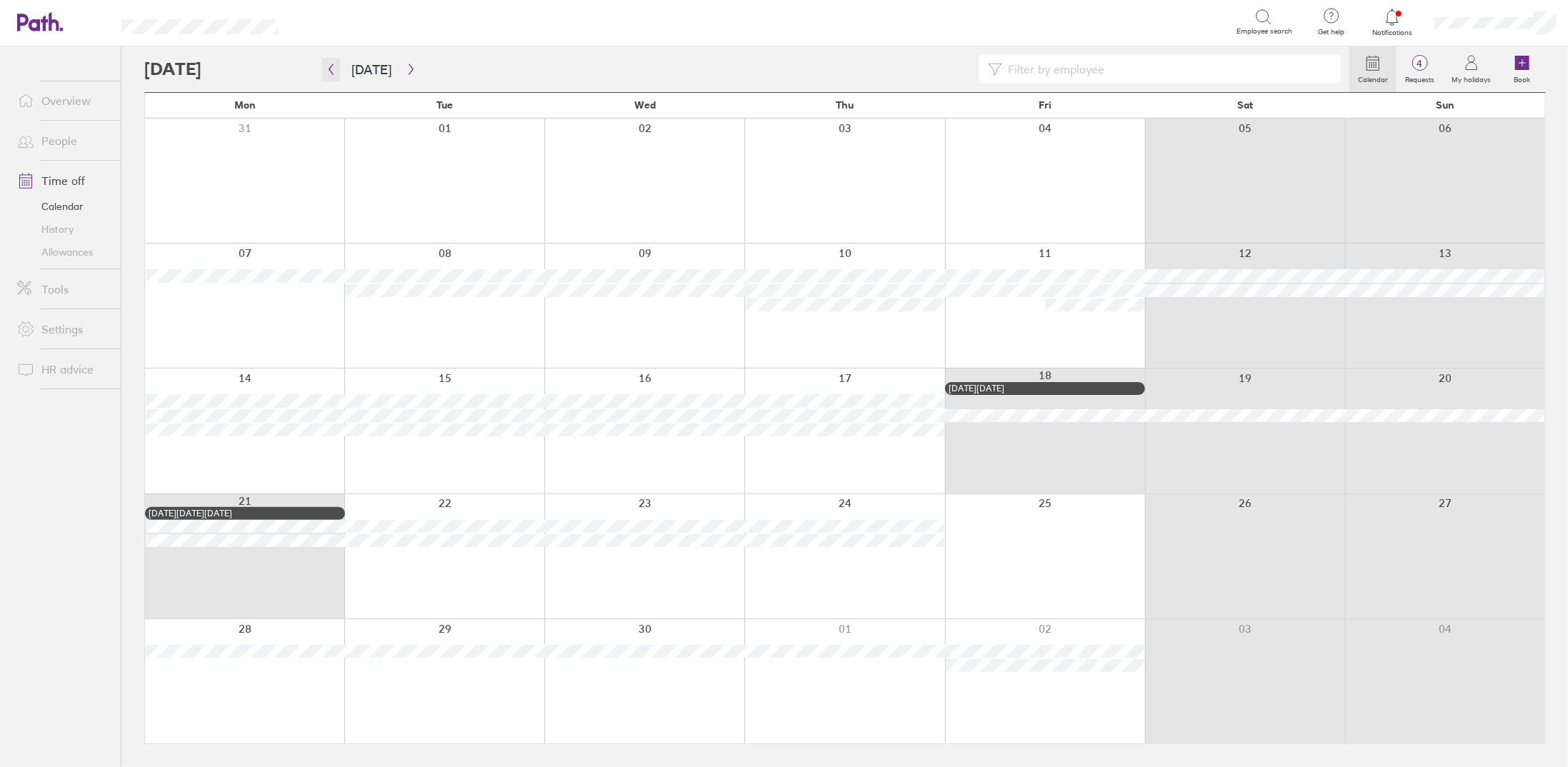
click at [331, 71] on icon "button" at bounding box center [331, 69] width 10 height 11
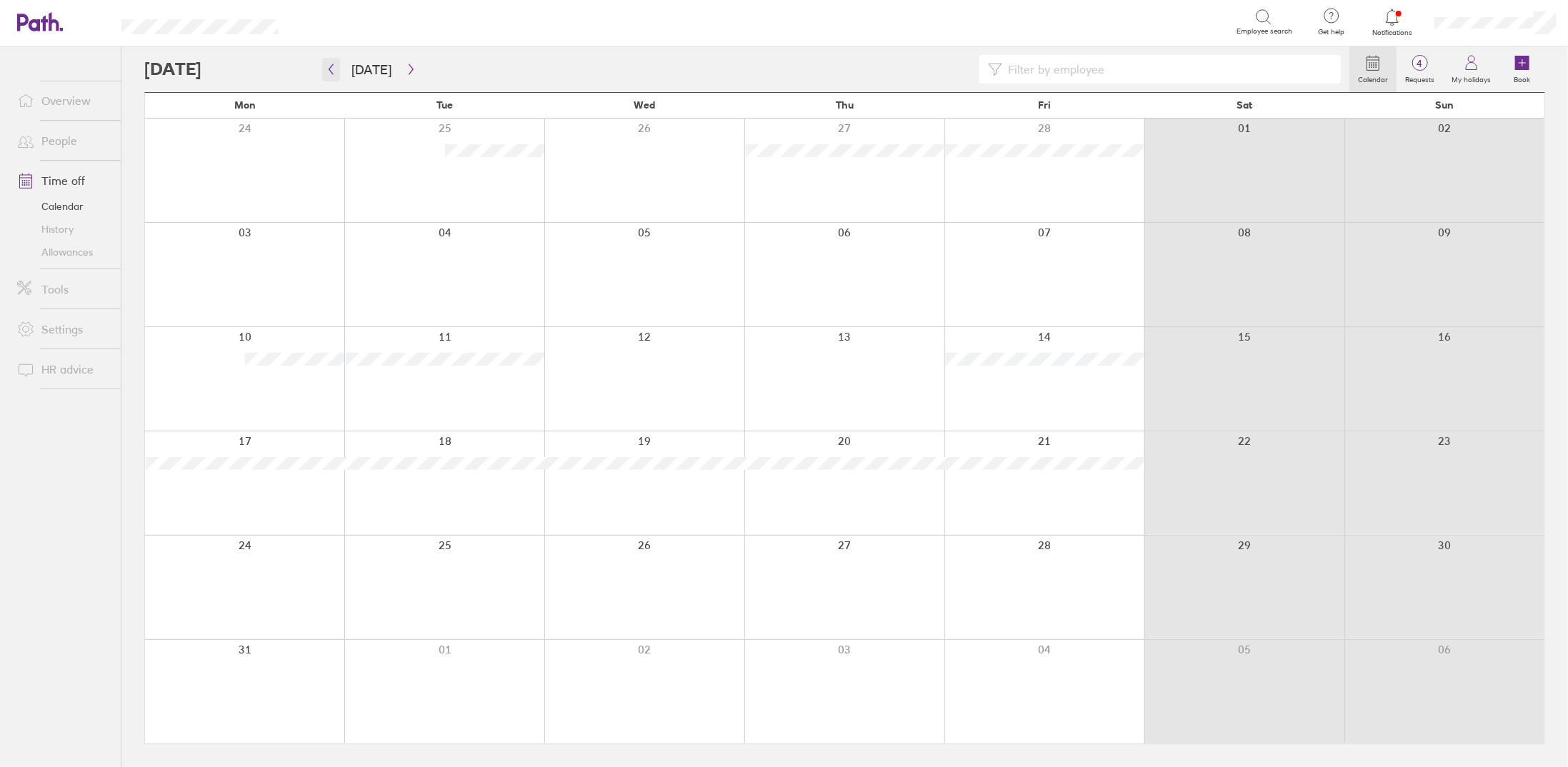
click at [333, 63] on icon "button" at bounding box center [331, 69] width 10 height 11
click at [331, 72] on icon "button" at bounding box center [331, 69] width 4 height 10
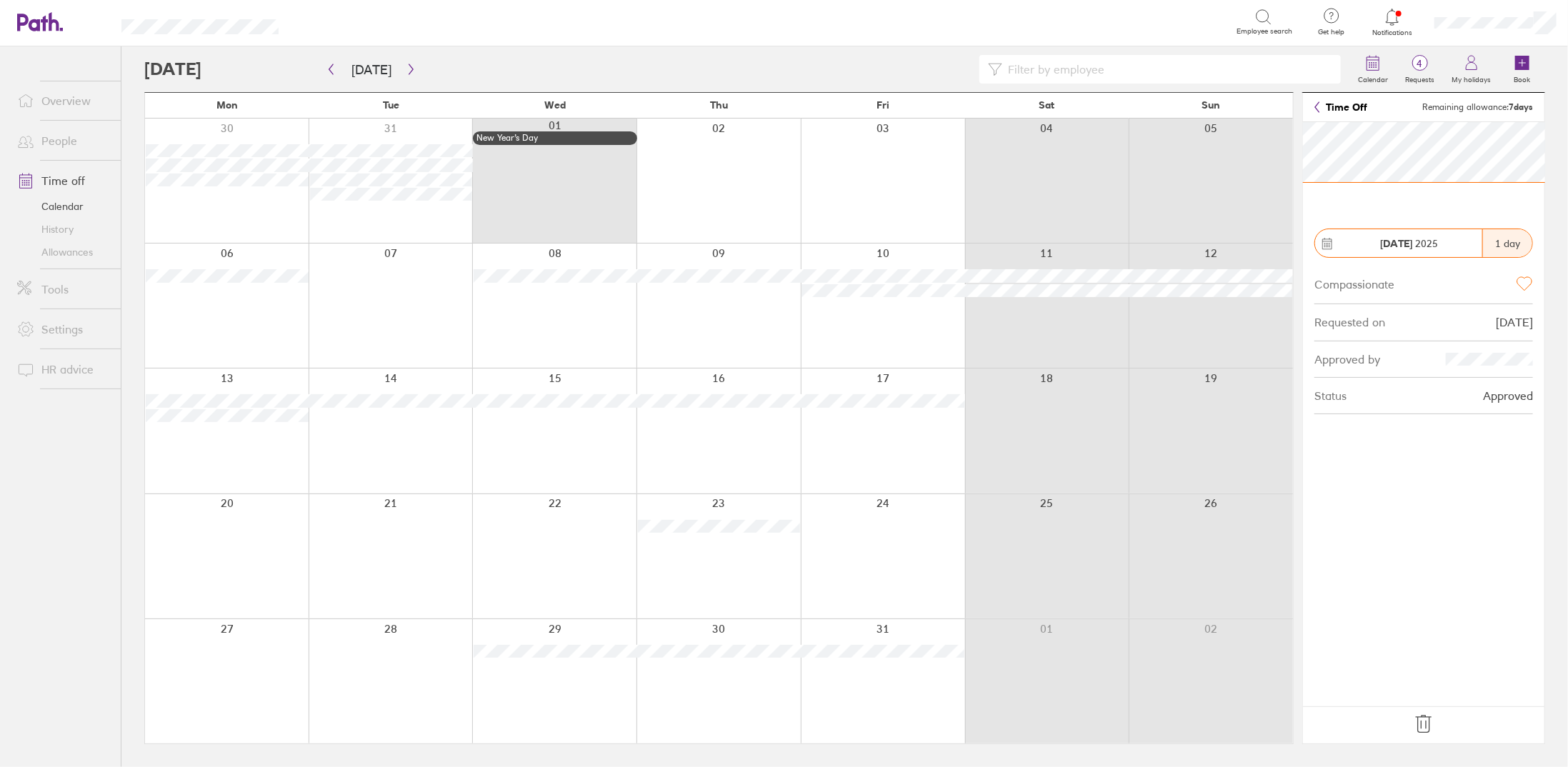
click at [527, 543] on div at bounding box center [554, 556] width 165 height 124
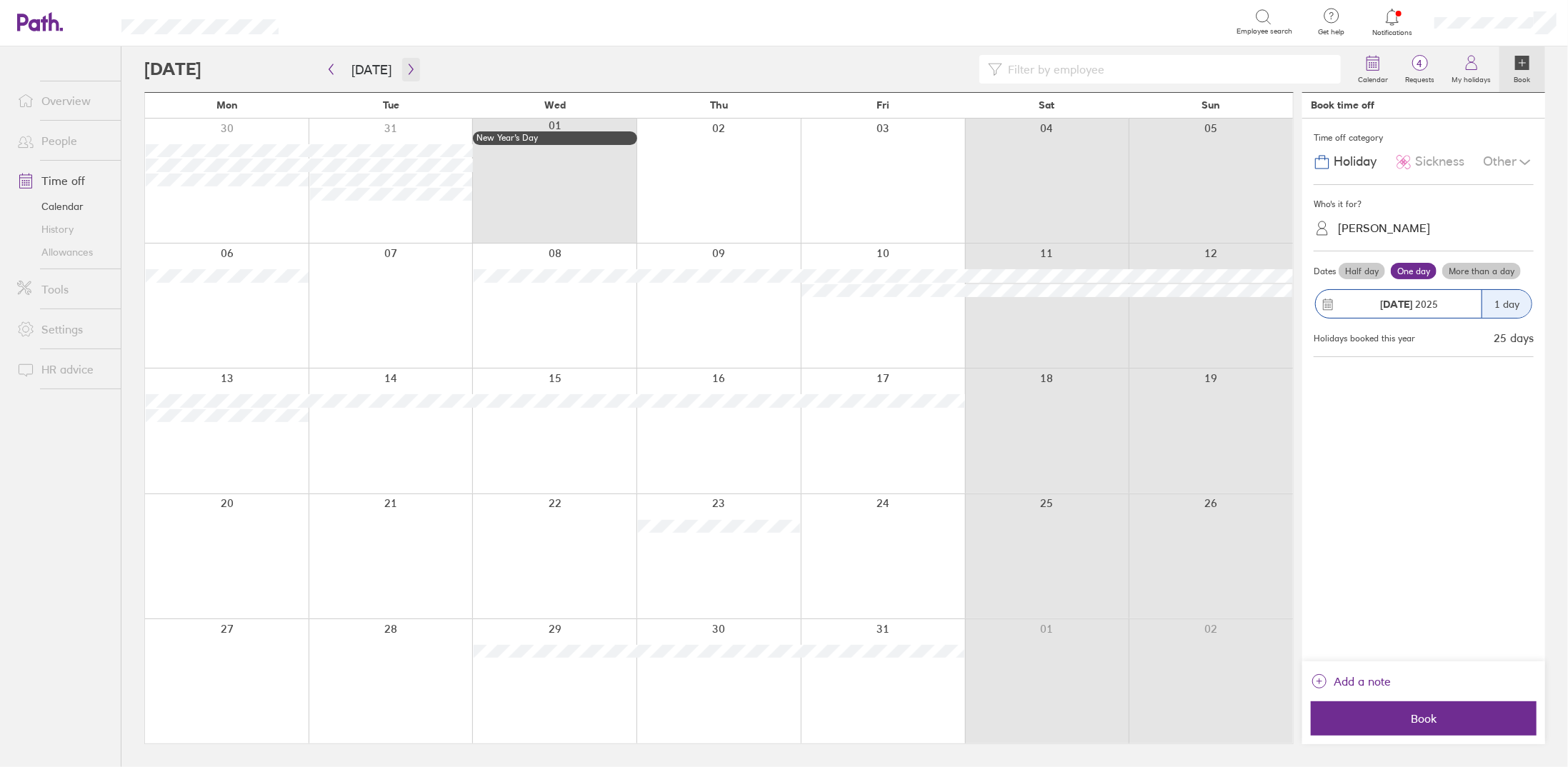
click at [407, 65] on icon "button" at bounding box center [411, 69] width 10 height 11
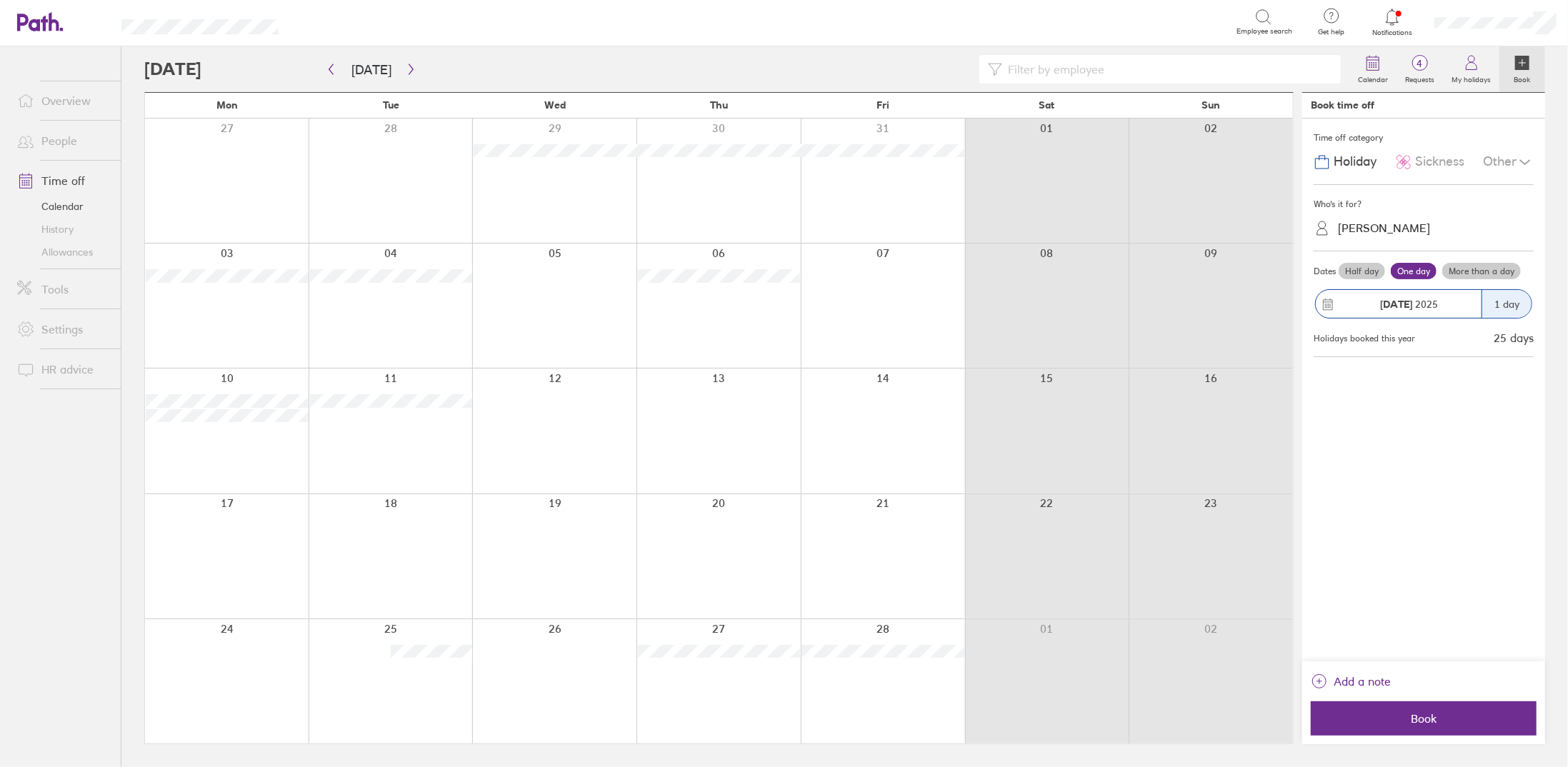
click at [740, 331] on div at bounding box center [718, 305] width 165 height 124
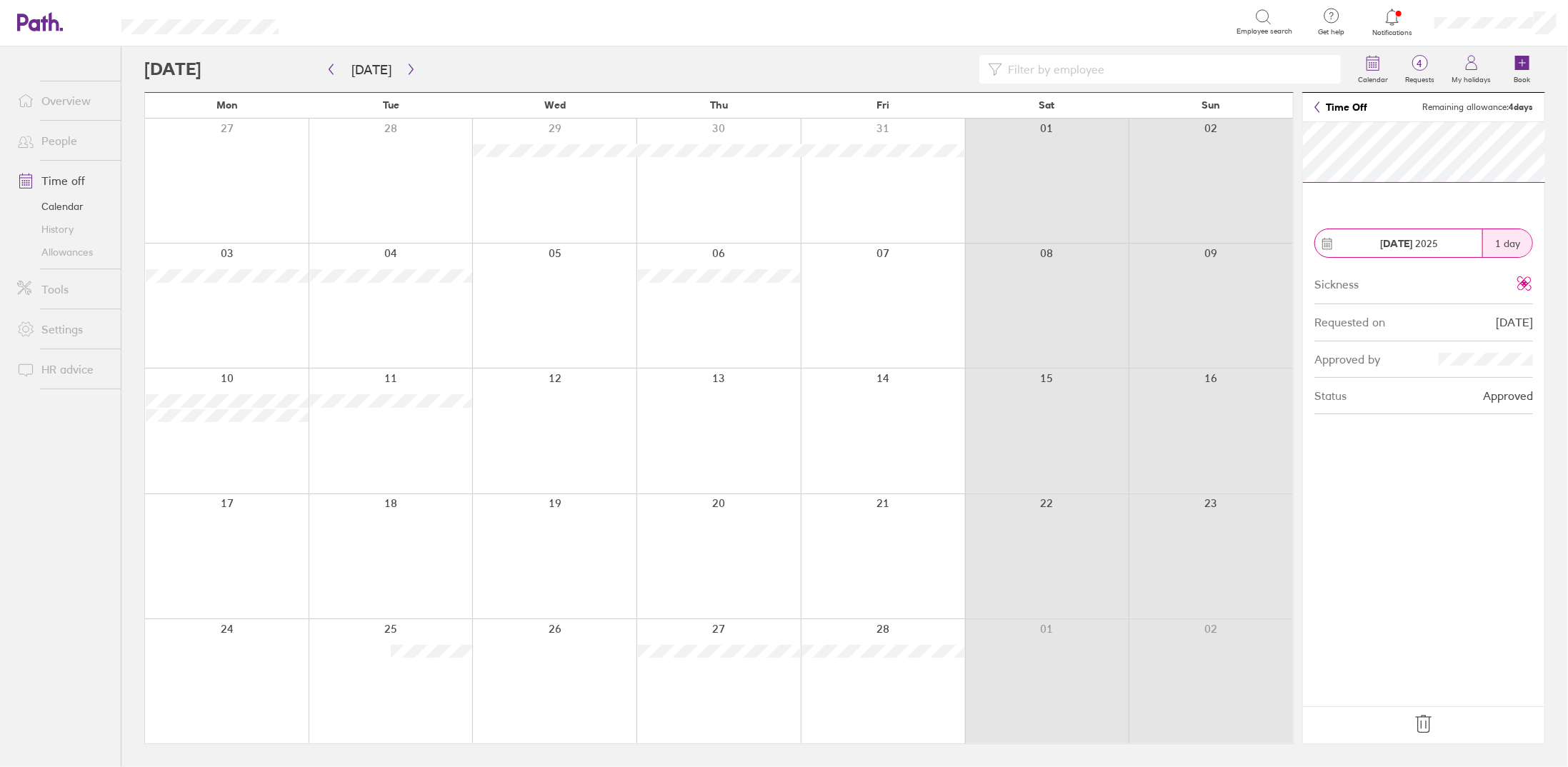
click at [842, 439] on div at bounding box center [883, 430] width 165 height 124
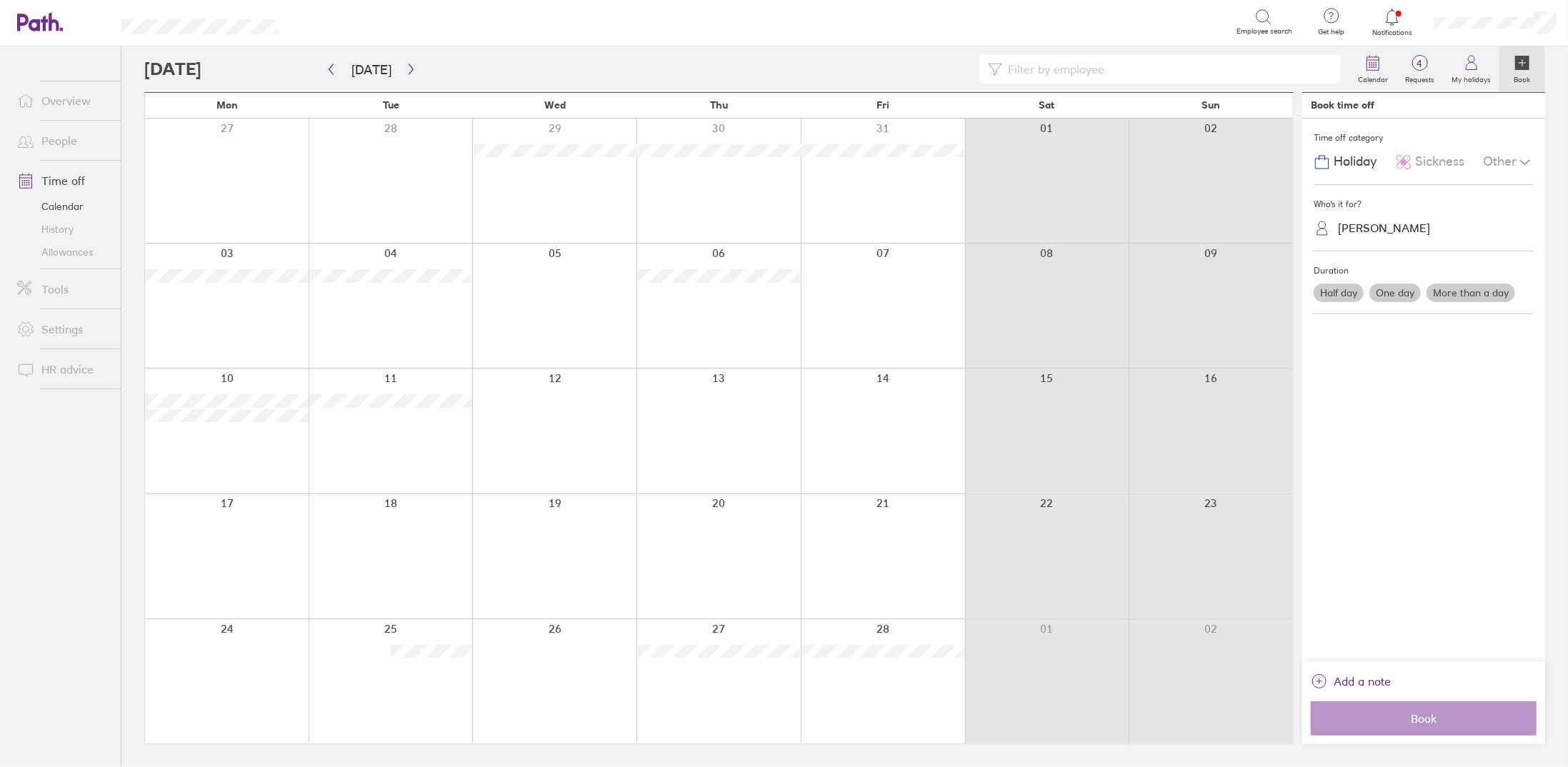
click at [427, 706] on div at bounding box center [390, 681] width 165 height 124
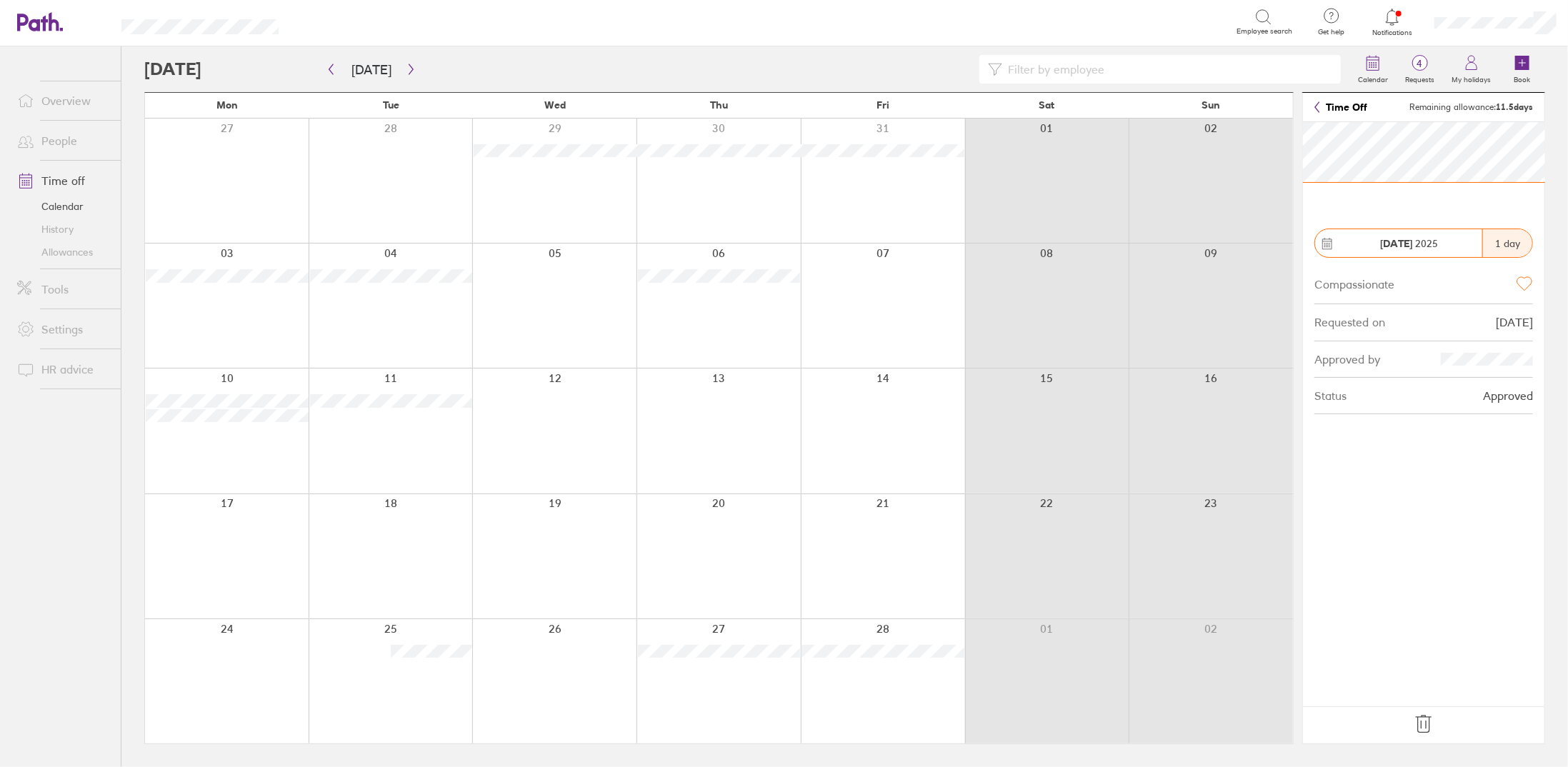
click at [860, 565] on div at bounding box center [883, 556] width 165 height 124
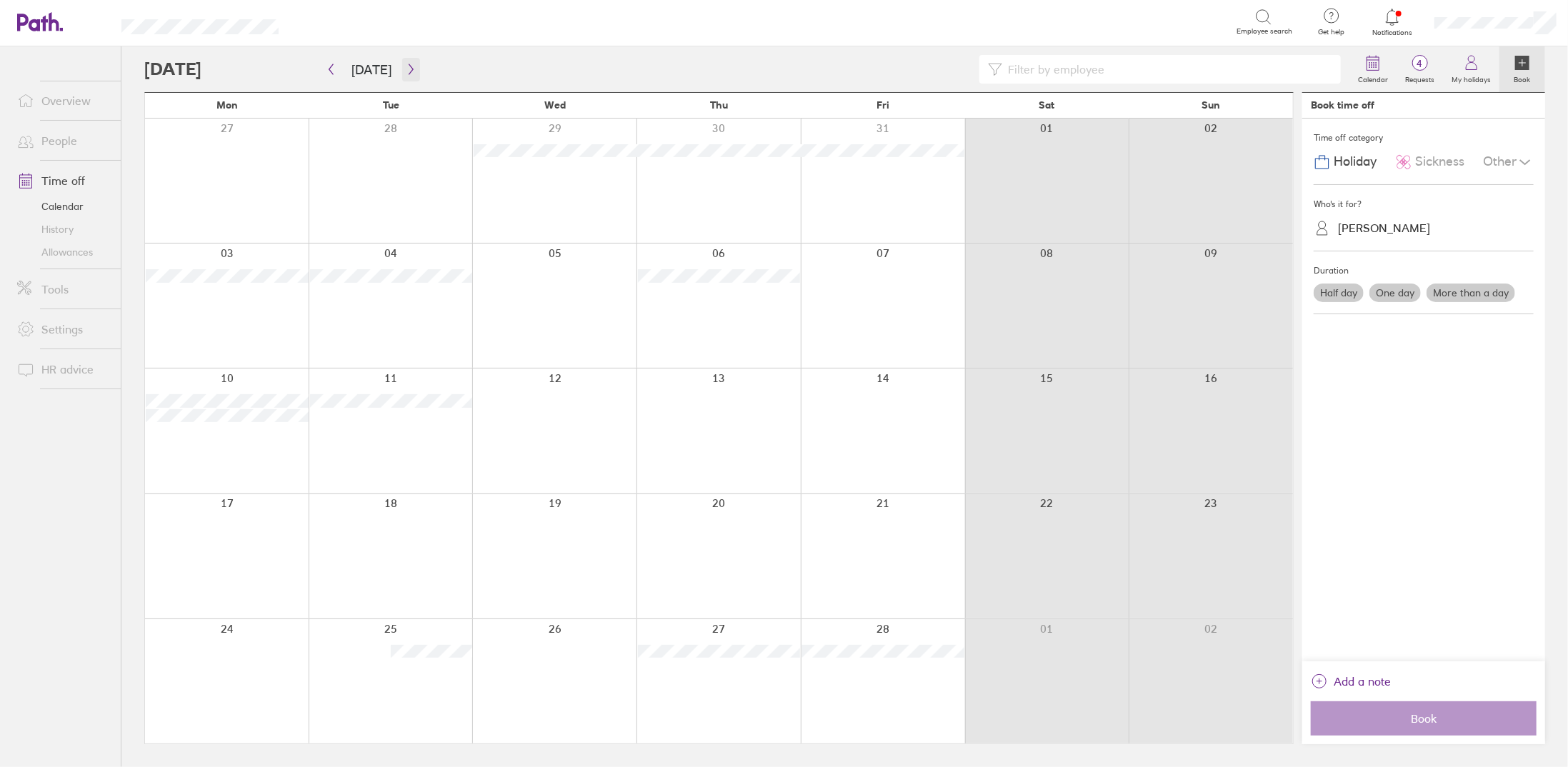
click at [412, 66] on button "button" at bounding box center [411, 70] width 18 height 24
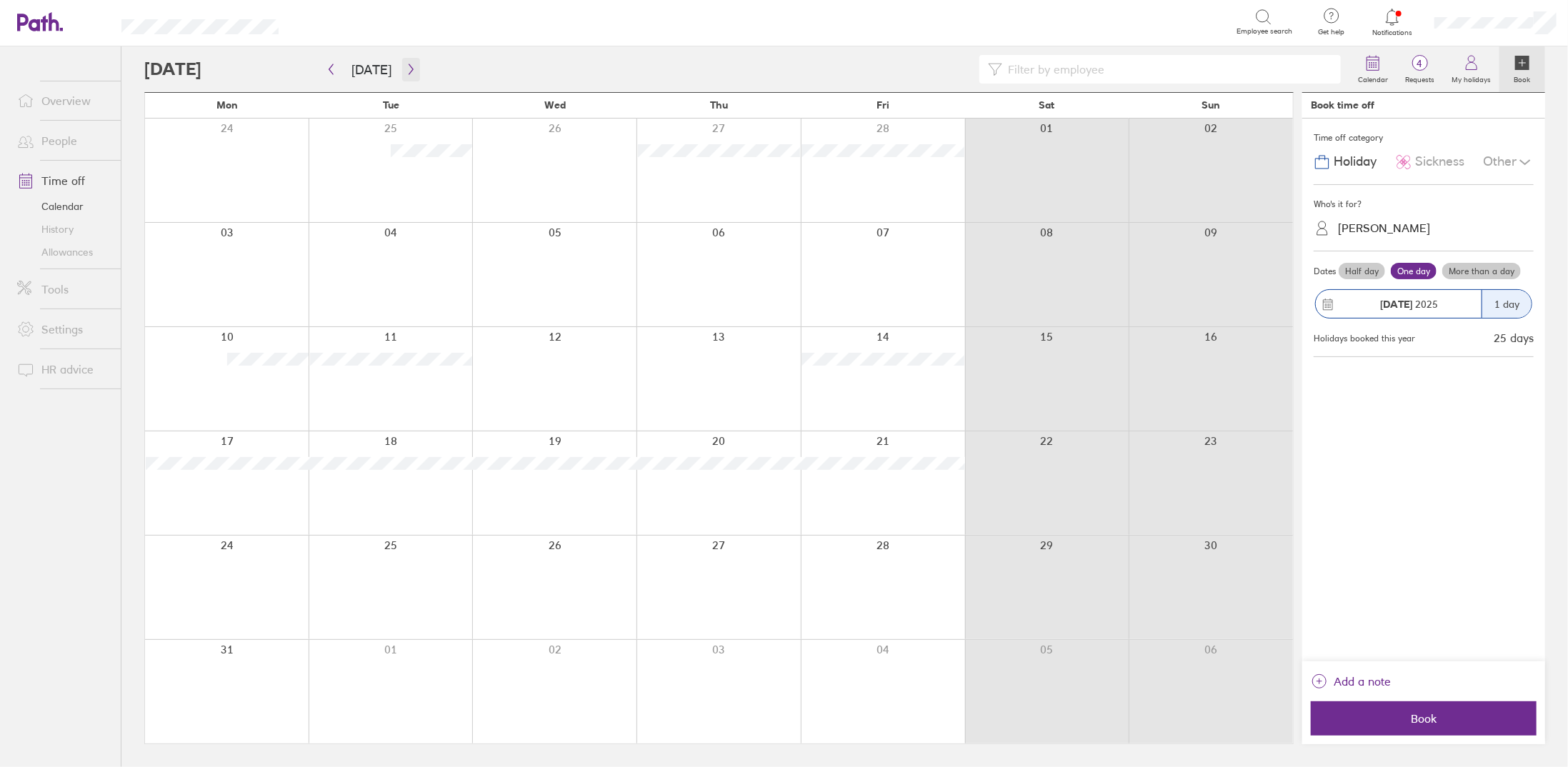
click at [407, 66] on icon "button" at bounding box center [411, 69] width 10 height 11
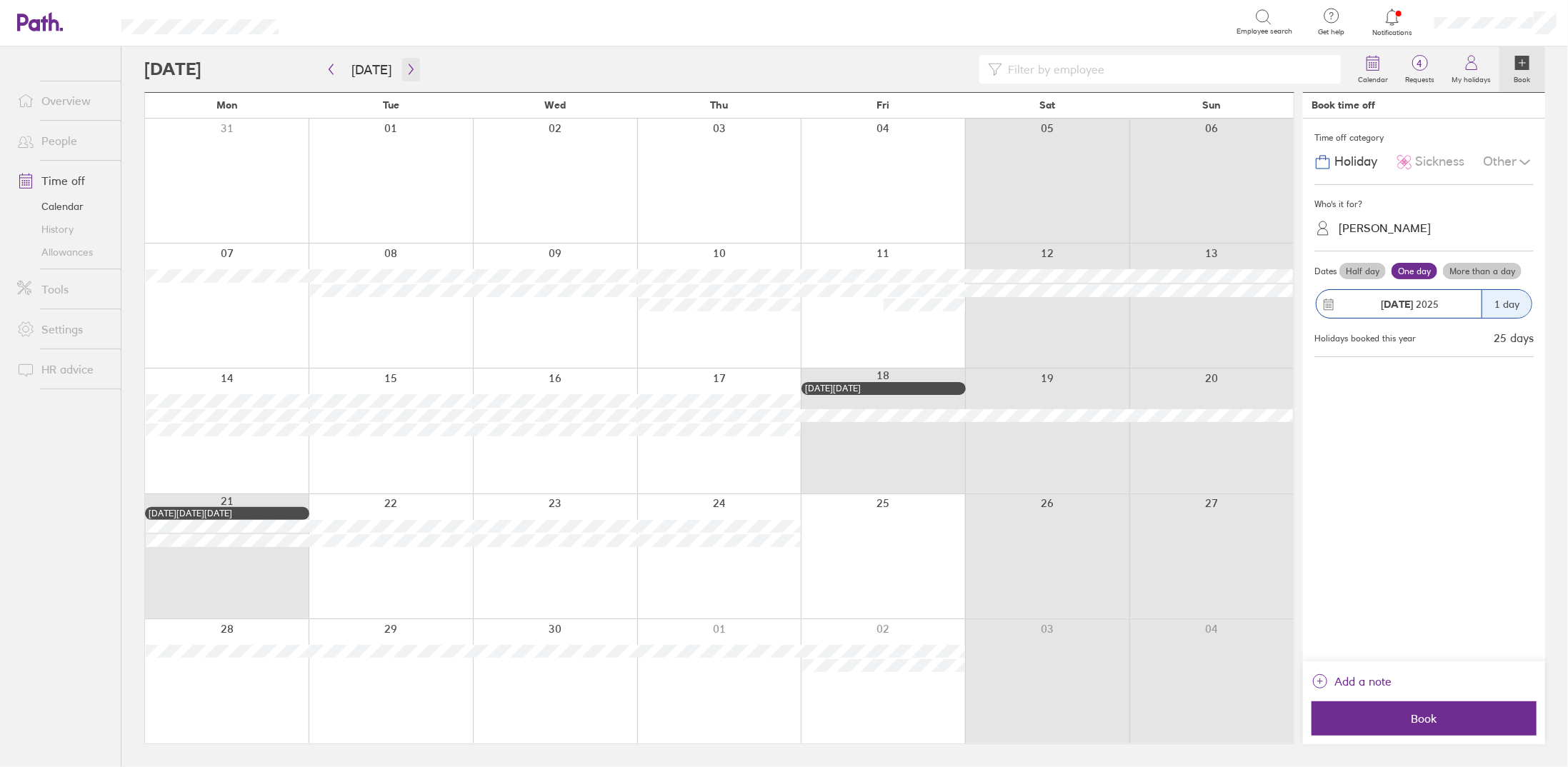
click at [413, 71] on button "button" at bounding box center [411, 70] width 18 height 24
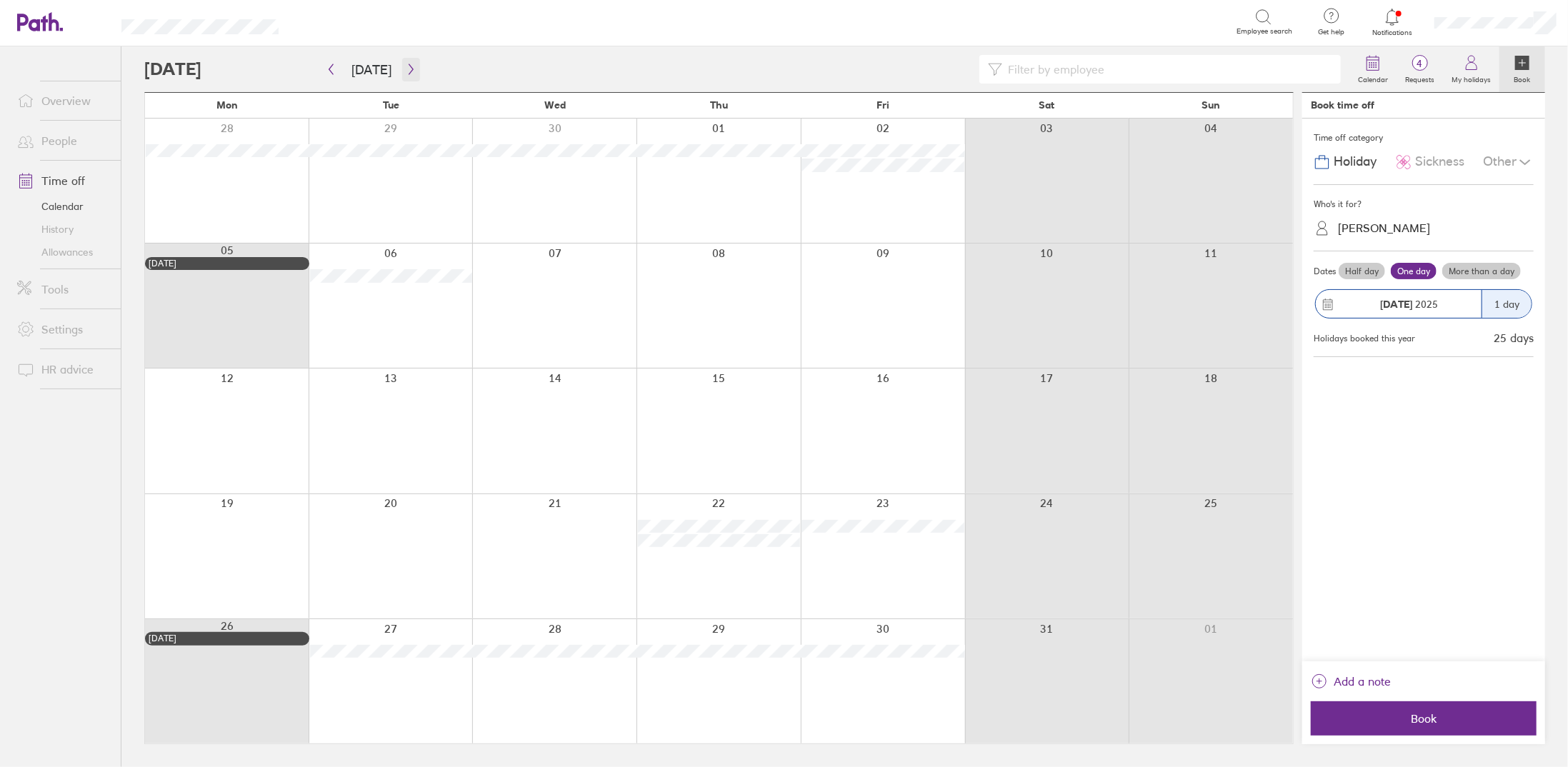
click at [406, 69] on icon "button" at bounding box center [411, 69] width 10 height 11
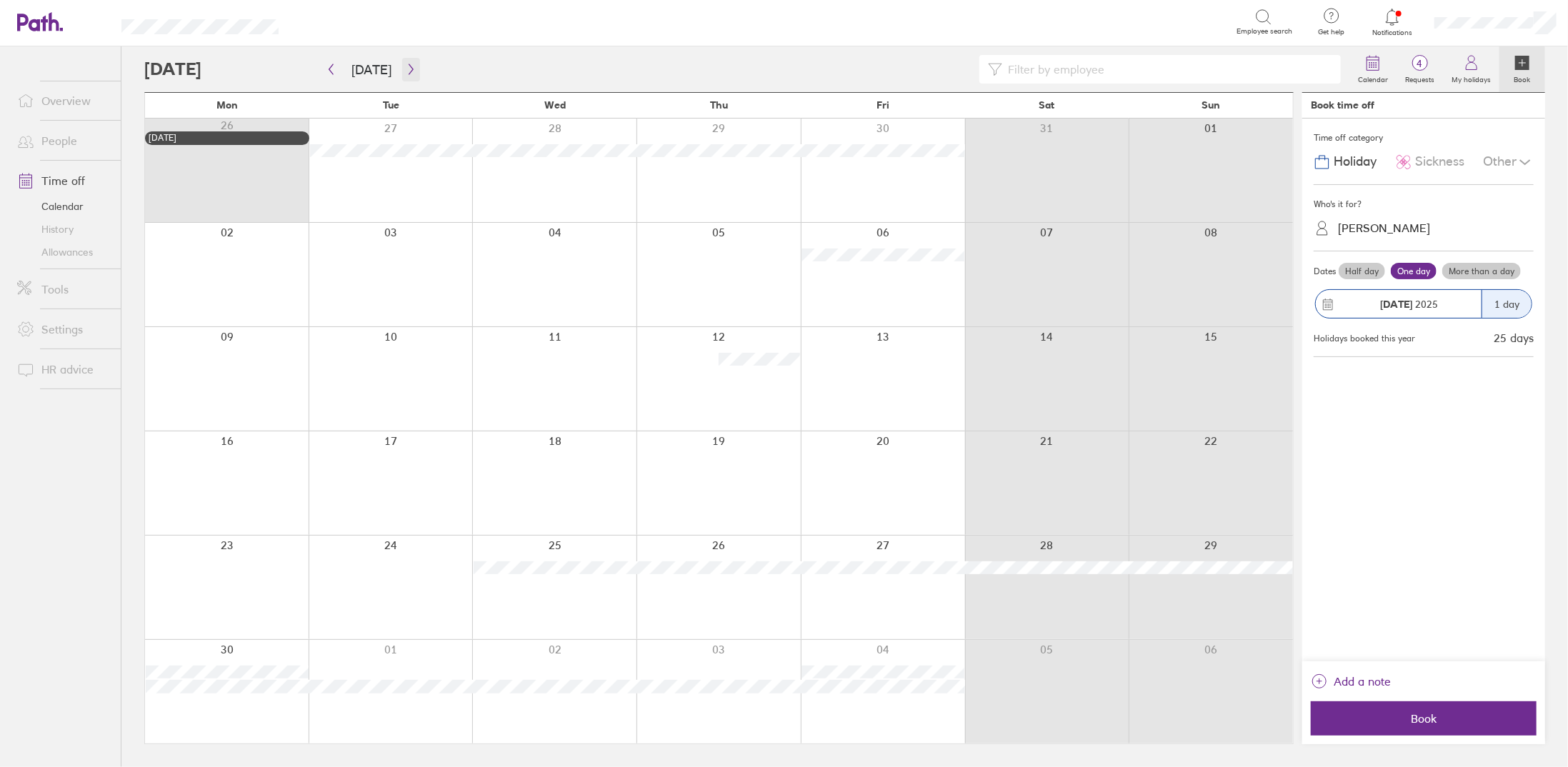
click at [414, 62] on button "button" at bounding box center [411, 70] width 18 height 24
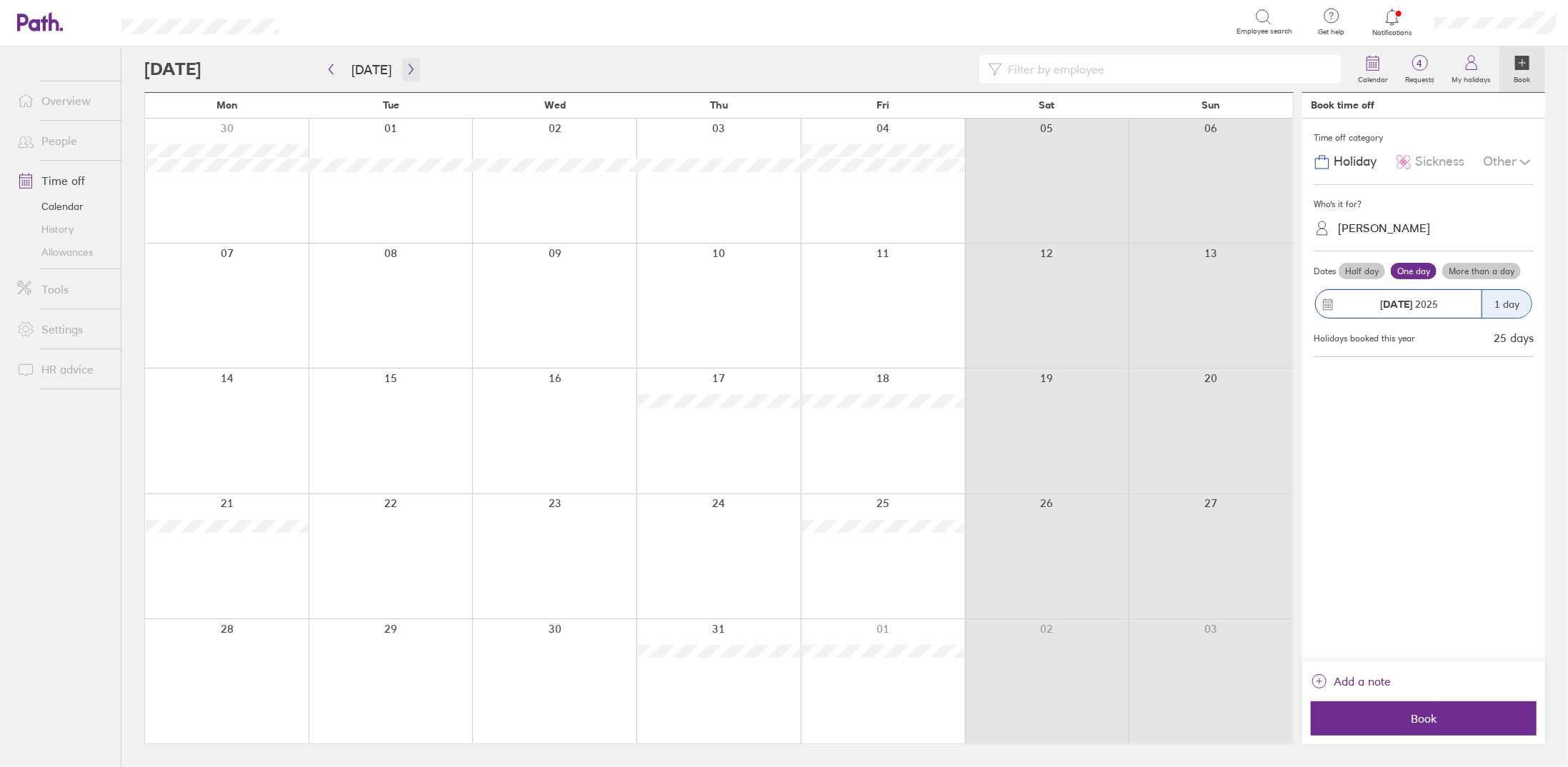
click at [406, 74] on icon "button" at bounding box center [411, 69] width 10 height 11
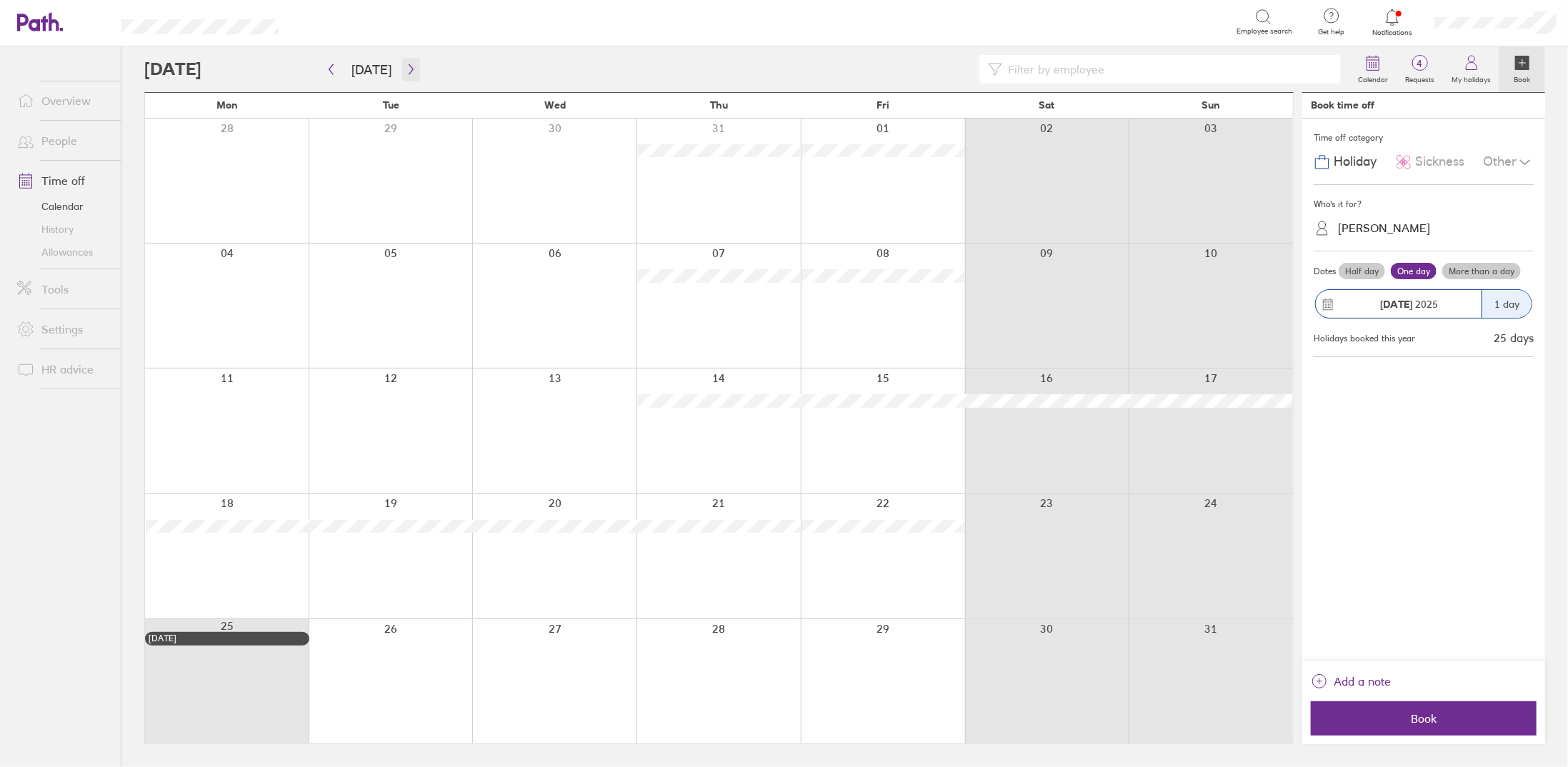
click at [406, 69] on icon "button" at bounding box center [411, 69] width 10 height 11
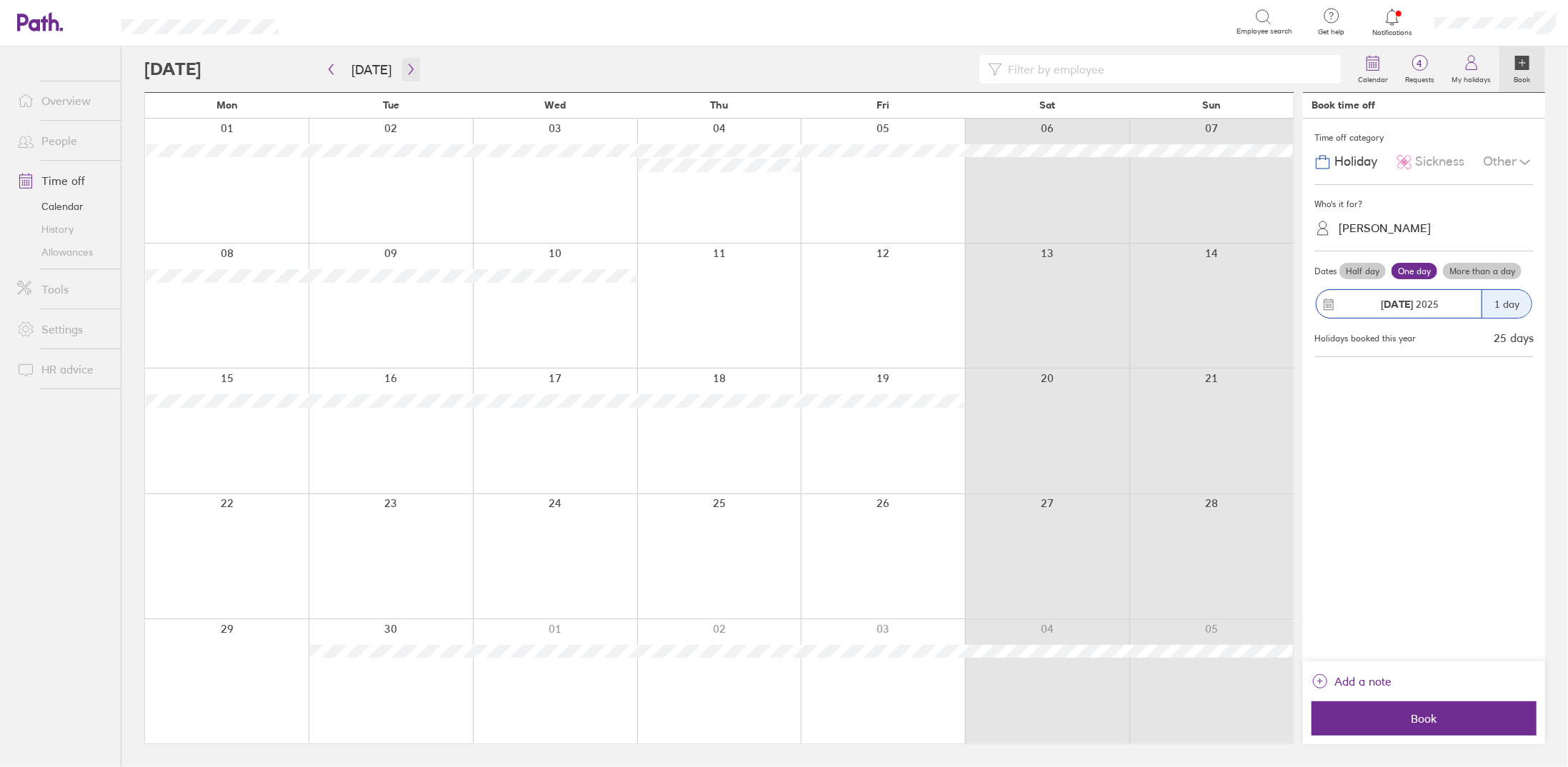
click at [407, 64] on icon "button" at bounding box center [411, 69] width 10 height 11
click at [409, 66] on icon "button" at bounding box center [411, 69] width 4 height 10
click at [409, 72] on icon "button" at bounding box center [411, 69] width 10 height 11
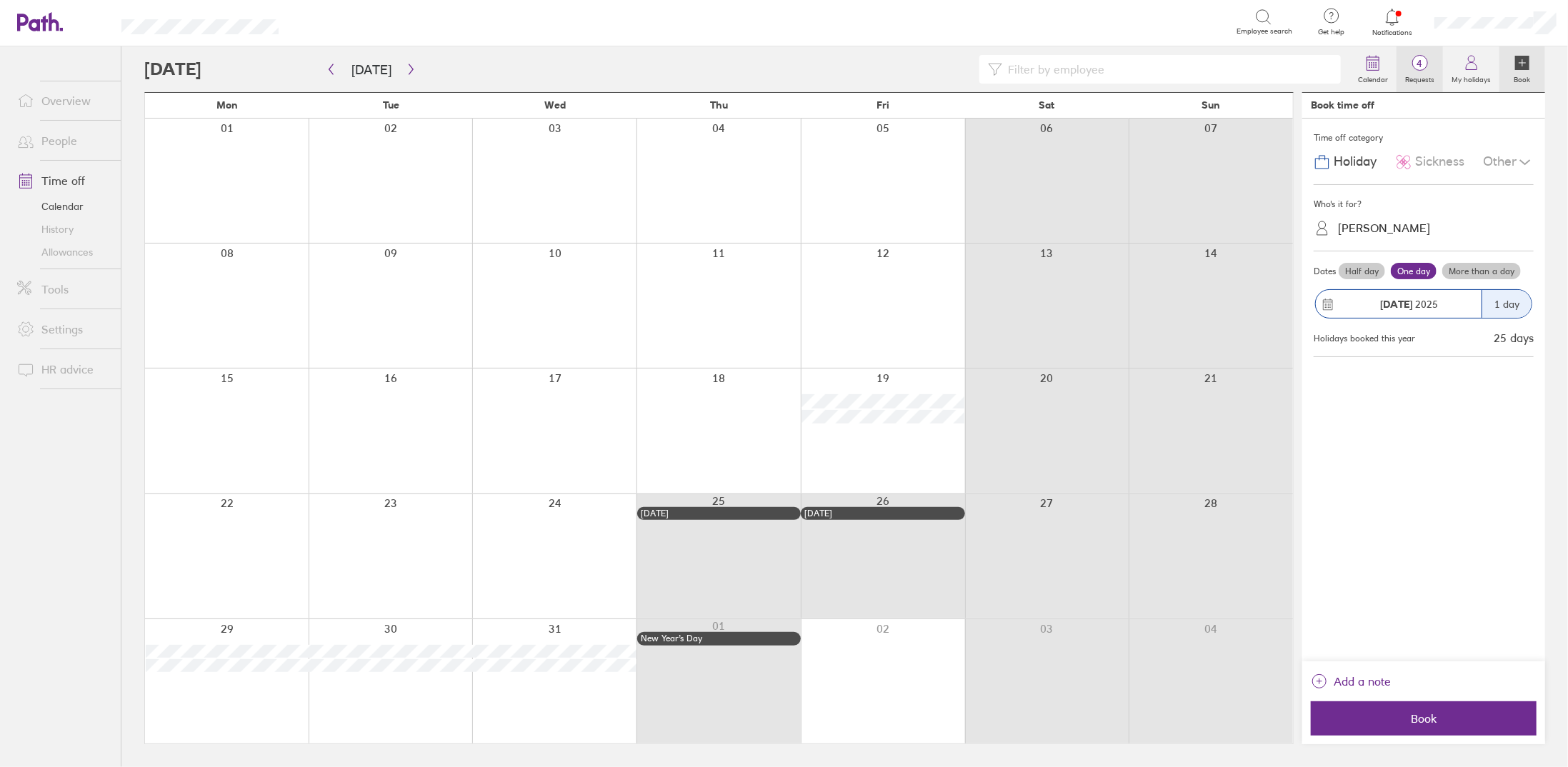
click at [1426, 57] on icon at bounding box center [1420, 63] width 17 height 17
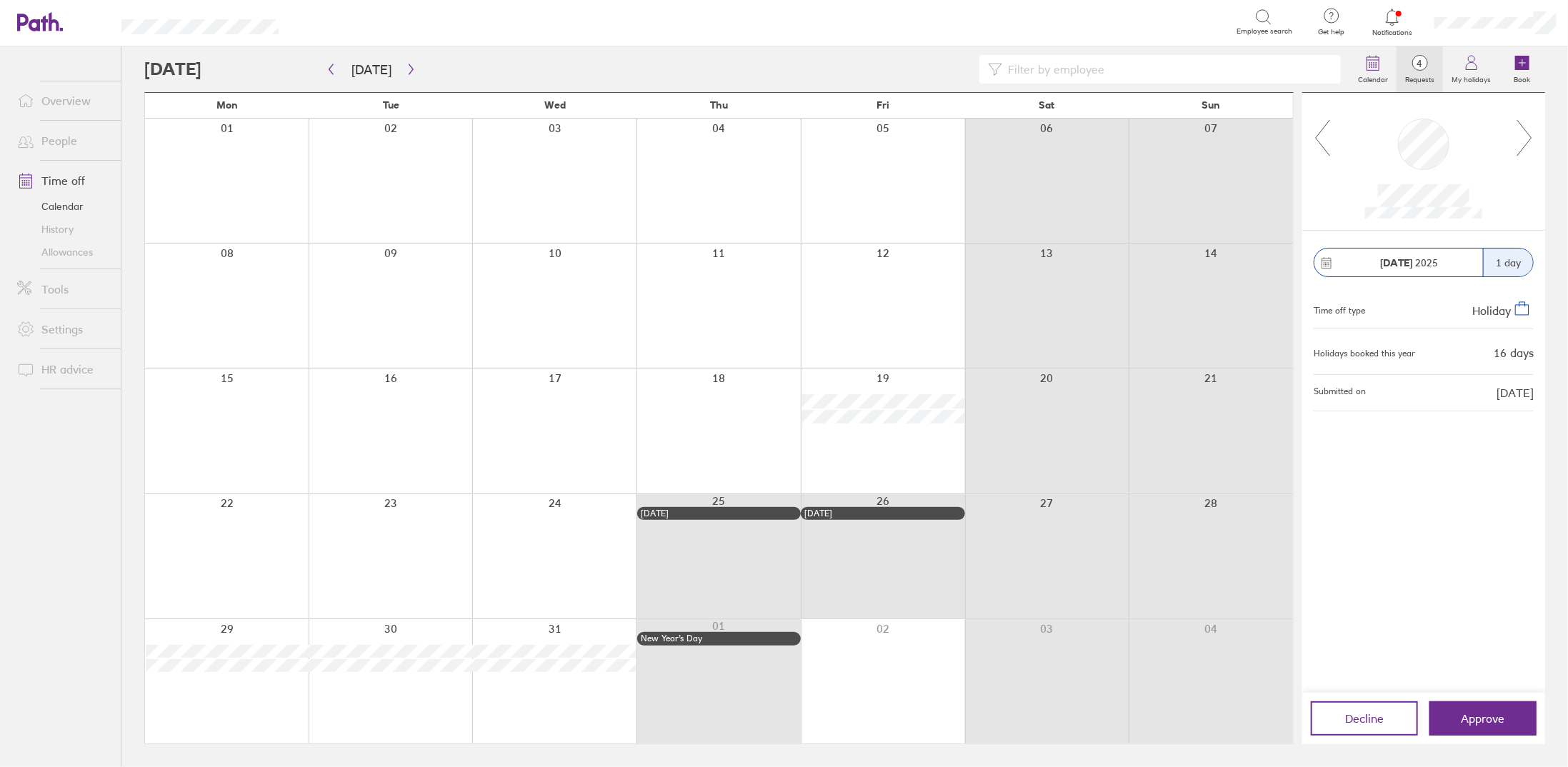
click at [66, 231] on link "History" at bounding box center [63, 229] width 115 height 23
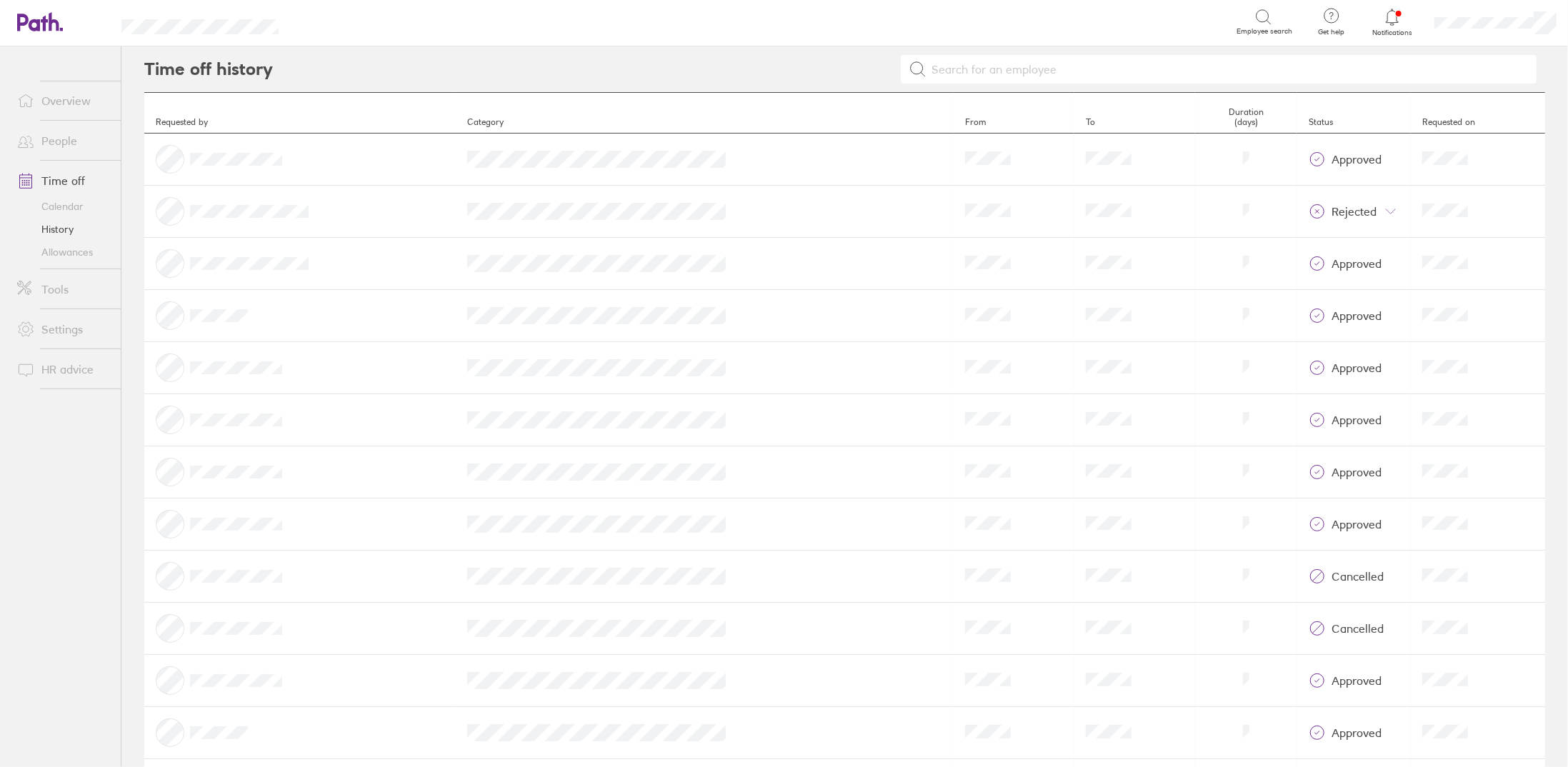
click at [566, 116] on th "Category" at bounding box center [705, 113] width 498 height 41
click at [1164, 57] on input at bounding box center [1228, 69] width 602 height 27
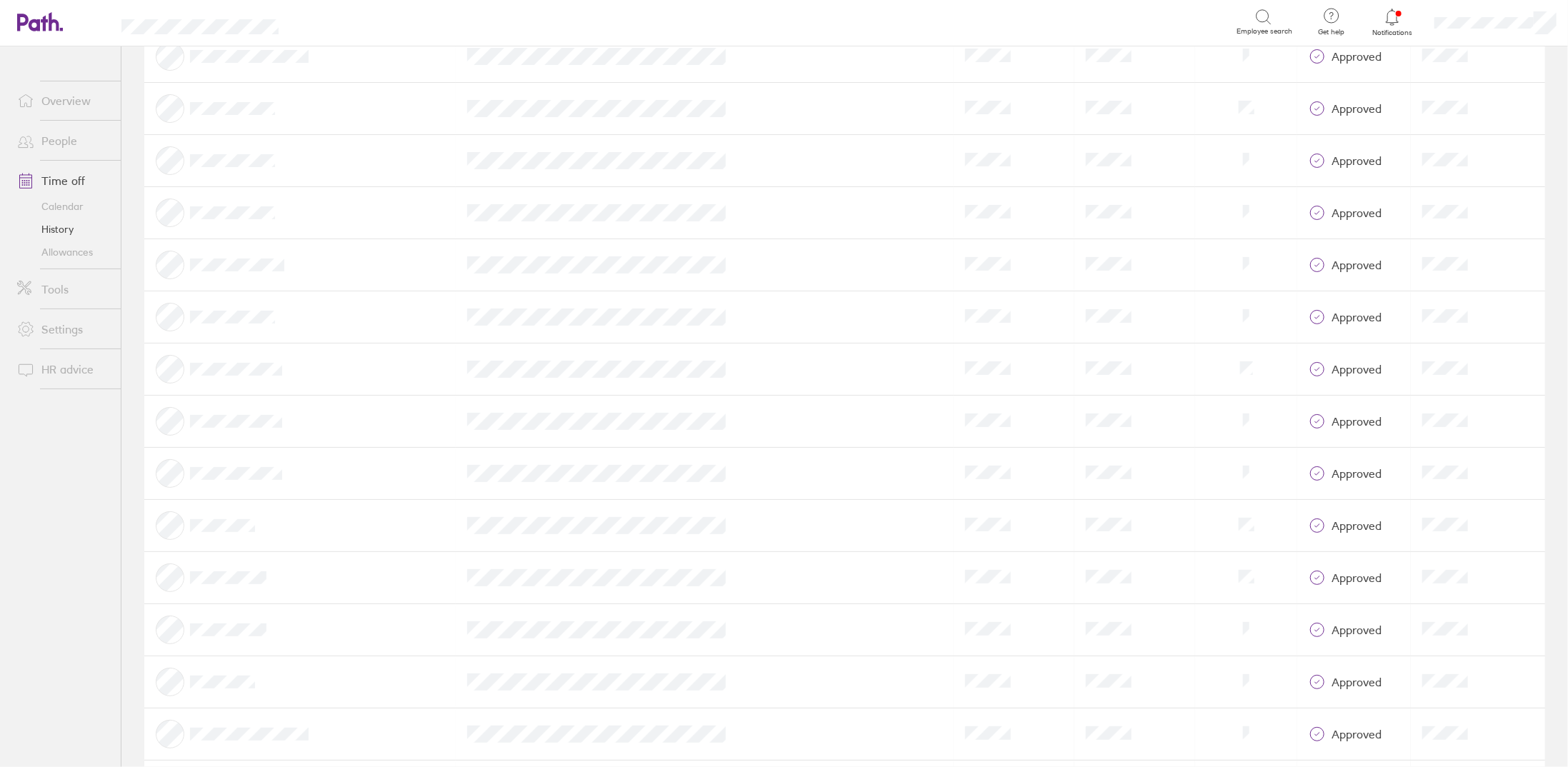
scroll to position [4356, 0]
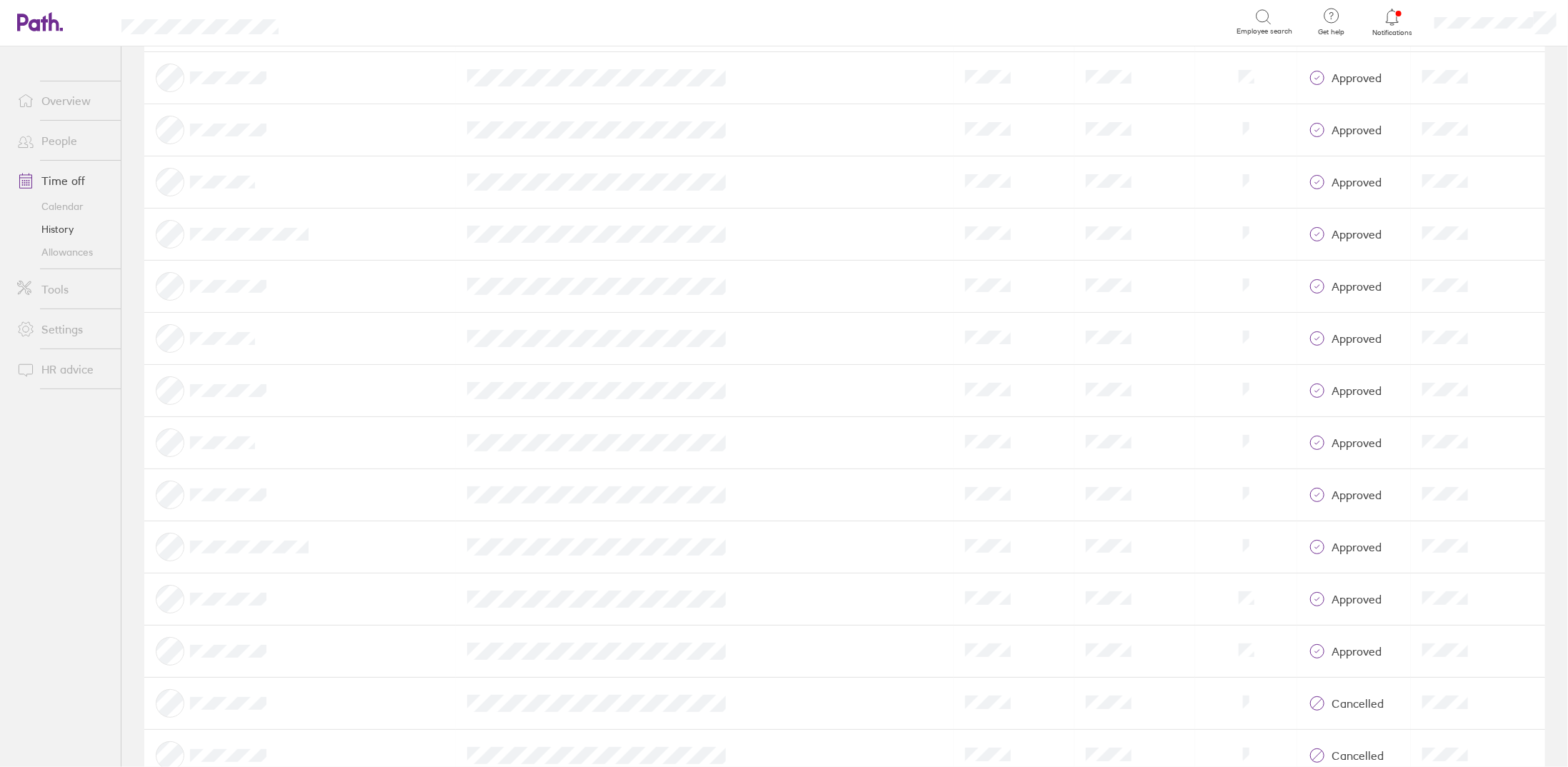
click at [527, 573] on tr "Category From To Duration Status approved Requested on" at bounding box center [845, 599] width 1400 height 52
click at [542, 573] on td "Category" at bounding box center [705, 599] width 498 height 52
click at [727, 583] on td "Category" at bounding box center [705, 599] width 498 height 52
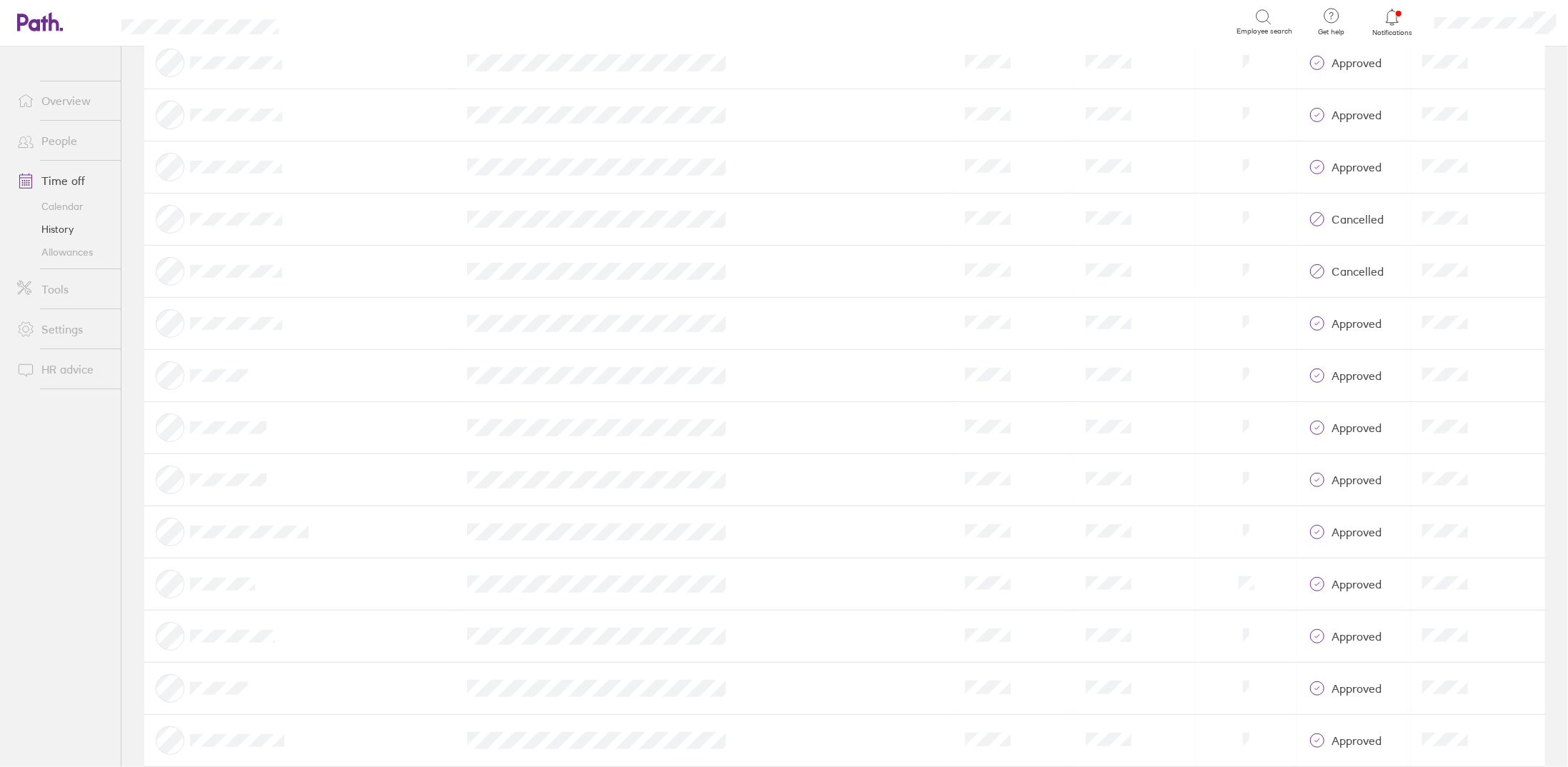
scroll to position [0, 0]
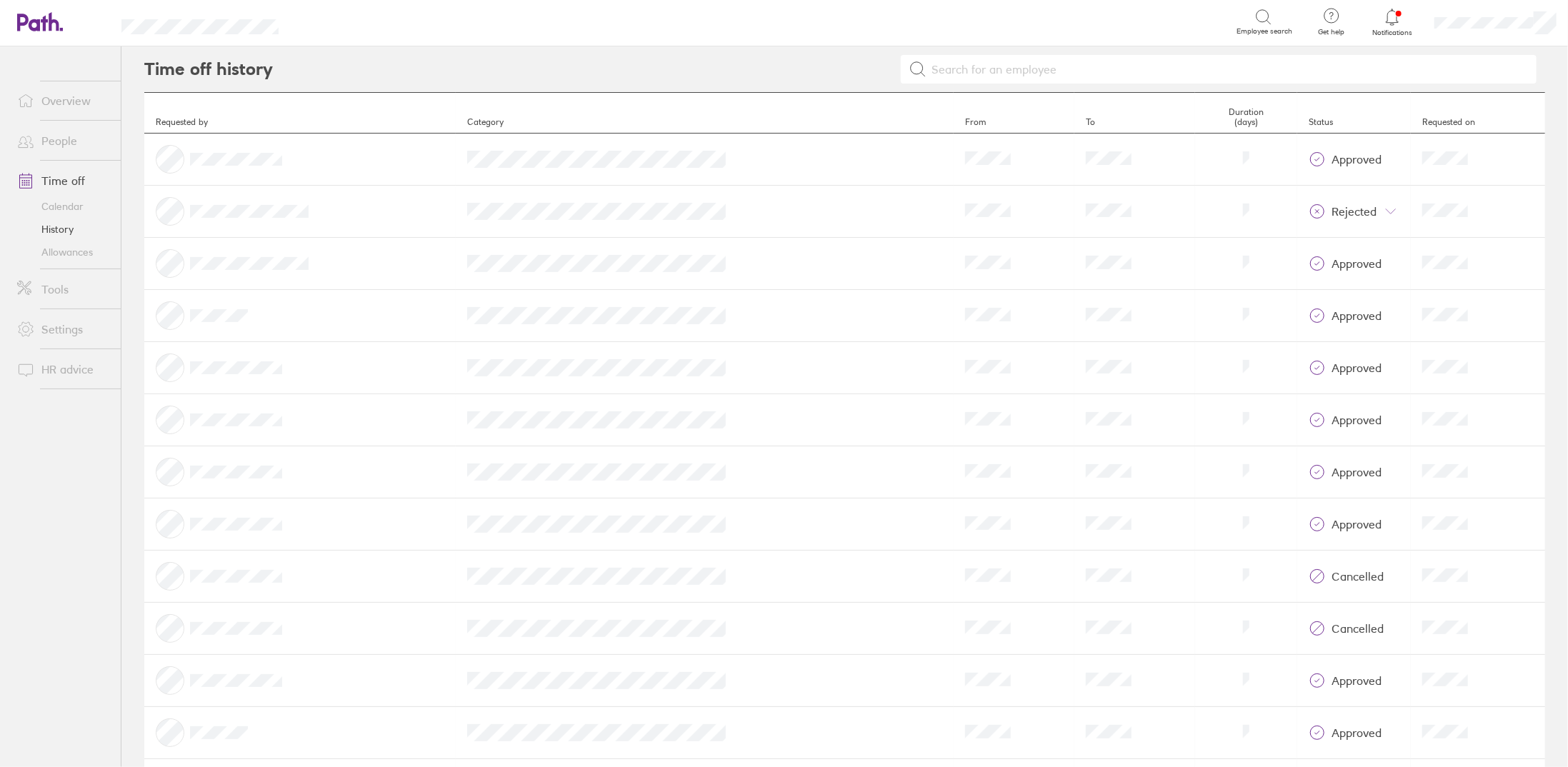
click at [697, 494] on td "Category" at bounding box center [705, 472] width 498 height 52
drag, startPoint x: 89, startPoint y: 513, endPoint x: 112, endPoint y: 221, distance: 292.9
click at [89, 496] on ul "Overview People Time off Calendar History Allowances Tools Settings HR advice" at bounding box center [60, 383] width 121 height 673
